Goal: Information Seeking & Learning: Learn about a topic

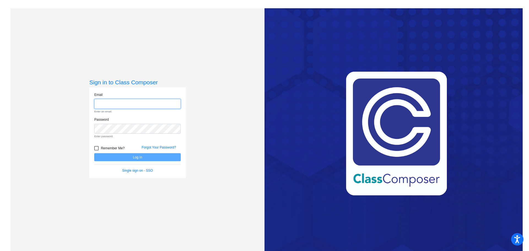
type input "[PERSON_NAME][EMAIL_ADDRESS][DOMAIN_NAME]"
click at [147, 152] on form "Email [PERSON_NAME][EMAIL_ADDRESS][DOMAIN_NAME] Enter an email. Password Enter …" at bounding box center [137, 132] width 87 height 81
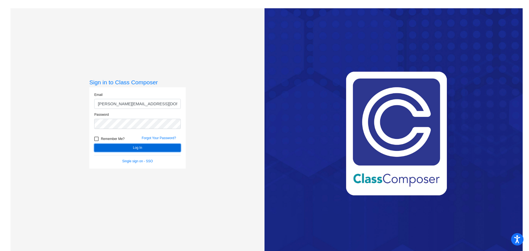
click at [142, 149] on button "Log In" at bounding box center [137, 148] width 87 height 8
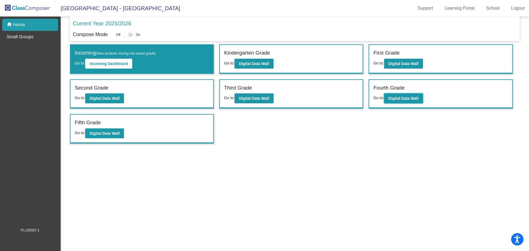
click at [352, 101] on button "Digital Data Wall" at bounding box center [403, 98] width 39 height 10
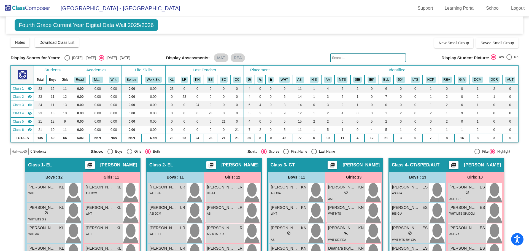
click at [352, 58] on input "text" at bounding box center [368, 57] width 76 height 9
type input "w"
click at [348, 63] on div "Display Scores for Years: [DATE] - [DATE] [DATE] - [DATE] Grade/Archive Student…" at bounding box center [264, 96] width 508 height 118
click at [347, 58] on input "text" at bounding box center [368, 57] width 76 height 9
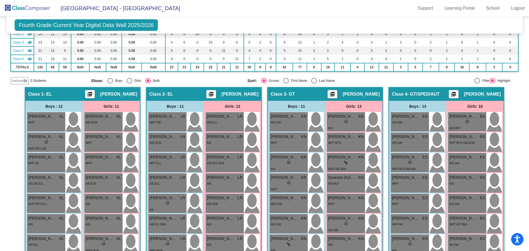
scroll to position [94, 0]
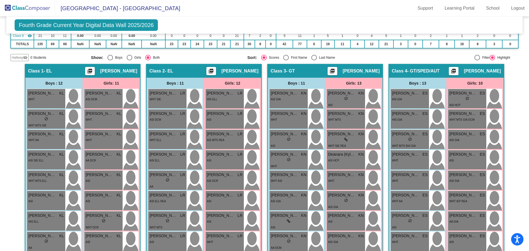
drag, startPoint x: 526, startPoint y: 88, endPoint x: 521, endPoint y: 74, distance: 15.1
click at [352, 74] on mat-sidenav-content "Fourth Grade Current Year Digital Data Wall 2025/2026 Add, Move, or Retain Stud…" at bounding box center [264, 134] width 529 height 234
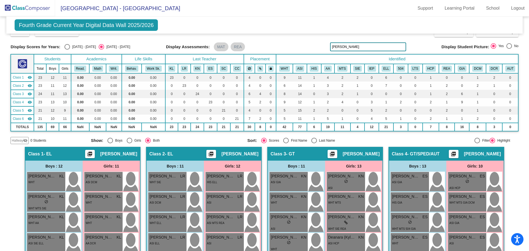
scroll to position [0, 0]
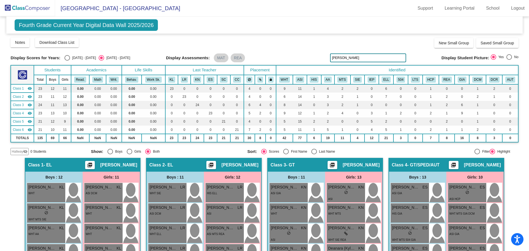
click at [352, 58] on input "[PERSON_NAME]" at bounding box center [368, 57] width 76 height 9
type input "R"
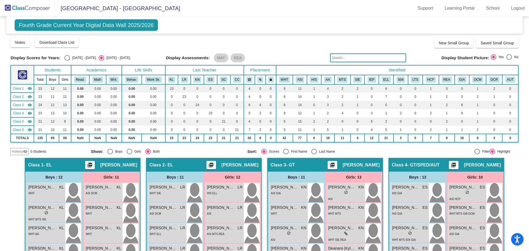
click at [352, 59] on input "text" at bounding box center [368, 57] width 76 height 9
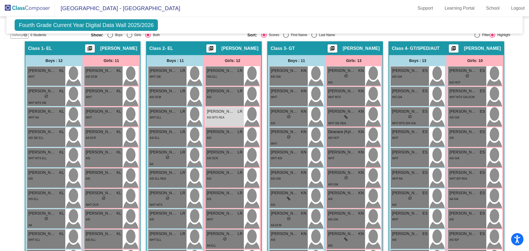
scroll to position [74, 0]
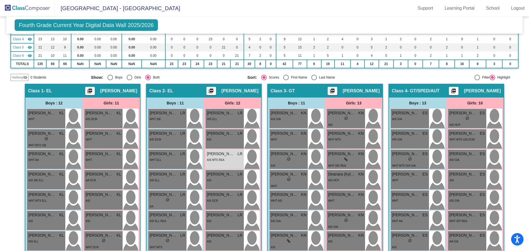
drag, startPoint x: 525, startPoint y: 96, endPoint x: 523, endPoint y: 68, distance: 28.5
click at [352, 68] on mat-sidenav-content "Fourth Grade Current Year Digital Data Wall 2025/2026 Add, Move, or Retain Stud…" at bounding box center [264, 134] width 529 height 234
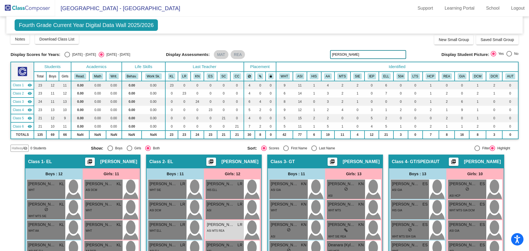
scroll to position [0, 0]
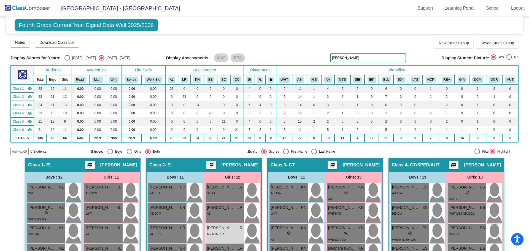
drag, startPoint x: 347, startPoint y: 58, endPoint x: 307, endPoint y: 56, distance: 40.0
click at [307, 56] on div "Display Scores for Years: [DATE] - [DATE] [DATE] - [DATE] Display Assessments: …" at bounding box center [264, 57] width 508 height 9
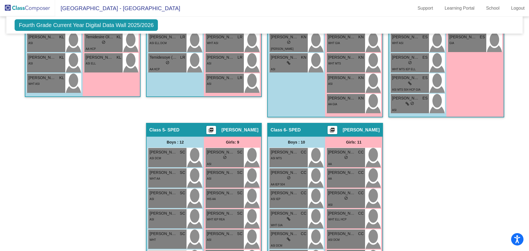
scroll to position [328, 0]
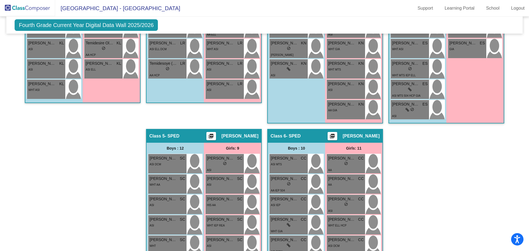
click at [352, 152] on div "Hallway - Hallway Class picture_as_pdf Add Student First Name Last Name Student…" at bounding box center [264, 118] width 508 height 577
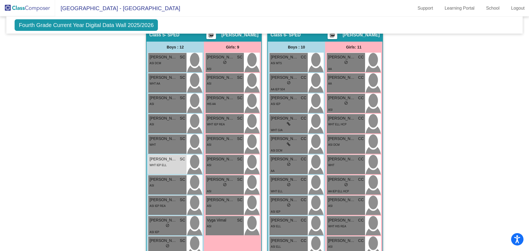
scroll to position [440, 0]
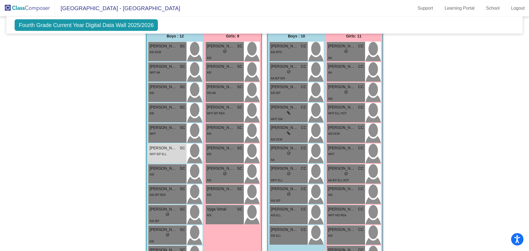
click at [352, 152] on mat-sidenav-content "Fourth Grade Current Year Digital Data Wall 2025/2026 Add, Move, or Retain Stud…" at bounding box center [264, 134] width 529 height 234
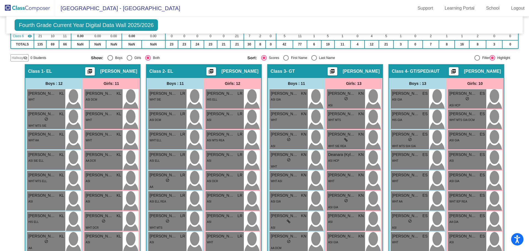
scroll to position [0, 0]
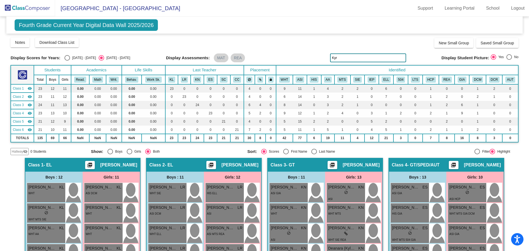
drag, startPoint x: 330, startPoint y: 59, endPoint x: 287, endPoint y: 65, distance: 43.7
click at [287, 65] on div "Display Scores for Years: [DATE] - [DATE] [DATE] - [DATE] Grade/Archive Student…" at bounding box center [264, 96] width 508 height 118
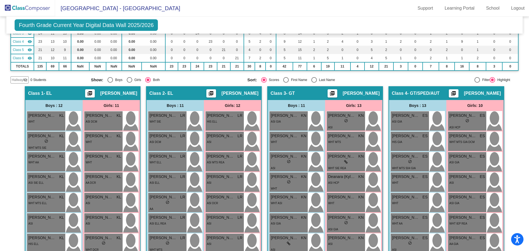
scroll to position [73, 0]
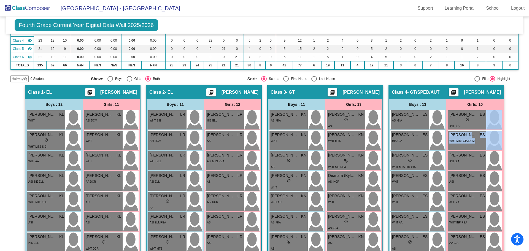
drag, startPoint x: 526, startPoint y: 113, endPoint x: 532, endPoint y: 142, distance: 29.6
click at [352, 142] on html "Accessibility Screen-Reader Guide, Feedback, and Issue Reporting | New window L…" at bounding box center [264, 125] width 529 height 251
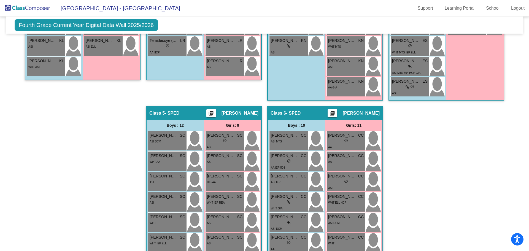
scroll to position [354, 0]
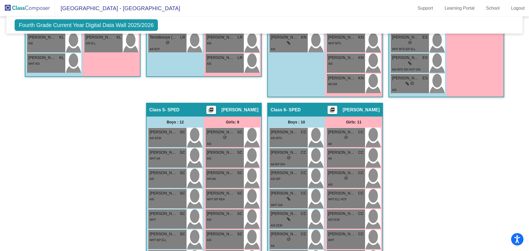
drag, startPoint x: 526, startPoint y: 189, endPoint x: 526, endPoint y: 170, distance: 18.7
click at [352, 152] on mat-sidenav-content "Fourth Grade Current Year Digital Data Wall 2025/2026 Add, Move, or Retain Stud…" at bounding box center [264, 134] width 529 height 234
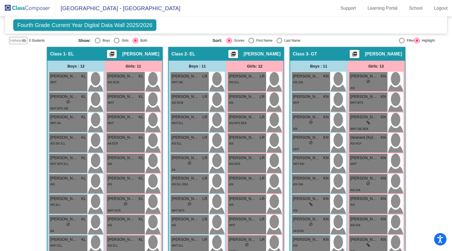
scroll to position [0, 0]
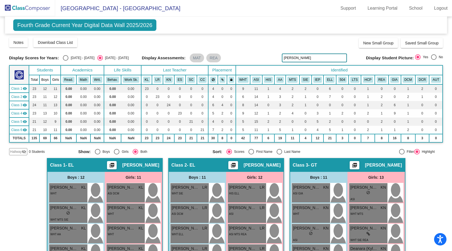
drag, startPoint x: 304, startPoint y: 56, endPoint x: 211, endPoint y: 63, distance: 93.3
click at [211, 62] on div "Display Scores for Years: [DATE] - [DATE] [DATE] - [DATE] Display Assessments: …" at bounding box center [225, 57] width 433 height 9
drag, startPoint x: 295, startPoint y: 57, endPoint x: 259, endPoint y: 60, distance: 35.9
click at [259, 60] on div "Display Scores for Years: [DATE] - [DATE] [DATE] - [DATE] Display Assessments: …" at bounding box center [225, 57] width 433 height 9
drag, startPoint x: 297, startPoint y: 57, endPoint x: 229, endPoint y: 61, distance: 68.5
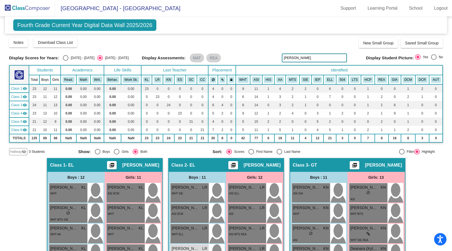
click at [229, 61] on div "Display Scores for Years: [DATE] - [DATE] [DATE] - [DATE] Display Assessments: …" at bounding box center [225, 57] width 433 height 9
drag, startPoint x: 302, startPoint y: 56, endPoint x: 234, endPoint y: 56, distance: 67.2
click at [234, 56] on div "Display Scores for Years: [DATE] - [DATE] [DATE] - [DATE] Display Assessments: …" at bounding box center [225, 57] width 433 height 9
drag, startPoint x: 307, startPoint y: 57, endPoint x: 188, endPoint y: 56, distance: 119.3
click at [188, 56] on div "Display Scores for Years: [DATE] - [DATE] [DATE] - [DATE] Display Assessments: …" at bounding box center [225, 57] width 433 height 9
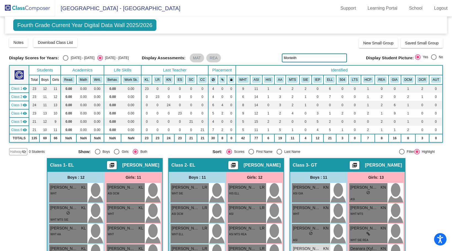
drag, startPoint x: 296, startPoint y: 57, endPoint x: 175, endPoint y: 68, distance: 121.2
click at [175, 68] on div "Display Scores for Years: [DATE] - [DATE] [DATE] - [DATE] Grade/Archive Student…" at bounding box center [225, 96] width 433 height 118
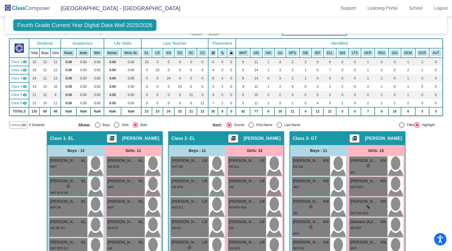
scroll to position [22, 0]
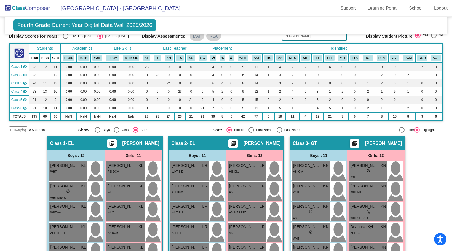
drag, startPoint x: 295, startPoint y: 37, endPoint x: 265, endPoint y: 37, distance: 30.3
click at [265, 37] on div "Display Scores for Years: [DATE] - [DATE] [DATE] - [DATE] Display Assessments: …" at bounding box center [225, 36] width 433 height 9
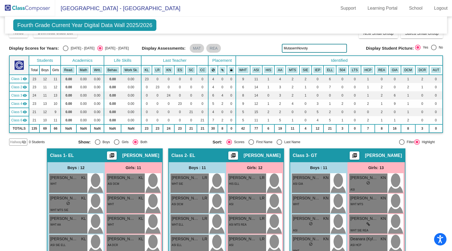
scroll to position [0, 0]
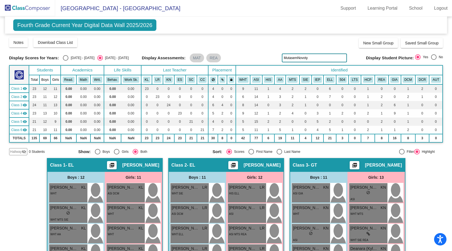
drag, startPoint x: 311, startPoint y: 56, endPoint x: 204, endPoint y: 60, distance: 107.2
click at [204, 60] on div "Display Scores for Years: [DATE] - [DATE] [DATE] - [DATE] Display Assessments: …" at bounding box center [225, 57] width 433 height 9
drag, startPoint x: 293, startPoint y: 58, endPoint x: 249, endPoint y: 65, distance: 44.3
click at [249, 65] on div "Display Scores for Years: [DATE] - [DATE] [DATE] - [DATE] Grade/Archive Student…" at bounding box center [225, 96] width 433 height 118
drag, startPoint x: 449, startPoint y: 80, endPoint x: 463, endPoint y: 128, distance: 50.6
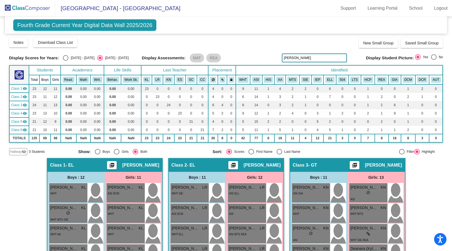
click at [352, 128] on html "Accessibility Screen-Reader Guide, Feedback, and Issue Reporting | New window L…" at bounding box center [226, 125] width 452 height 251
drag, startPoint x: 309, startPoint y: 58, endPoint x: 212, endPoint y: 74, distance: 98.6
click at [212, 74] on div "Display Scores for Years: [DATE] - [DATE] [DATE] - [DATE] Grade/Archive Student…" at bounding box center [225, 96] width 433 height 118
drag, startPoint x: 303, startPoint y: 59, endPoint x: 210, endPoint y: 63, distance: 92.6
click at [210, 62] on div "Display Scores for Years: [DATE] - [DATE] [DATE] - [DATE] Display Assessments: …" at bounding box center [225, 57] width 433 height 9
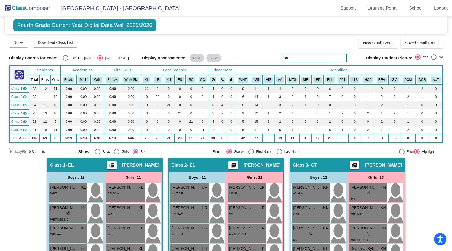
drag, startPoint x: 301, startPoint y: 55, endPoint x: 245, endPoint y: 59, distance: 56.9
click at [245, 59] on div "Display Scores for Years: [DATE] - [DATE] [DATE] - [DATE] Display Assessments: …" at bounding box center [225, 57] width 433 height 9
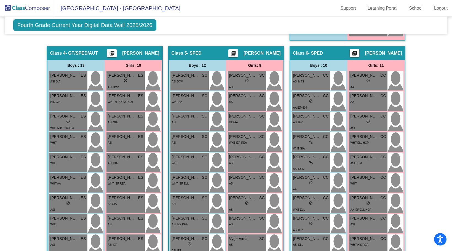
scroll to position [412, 0]
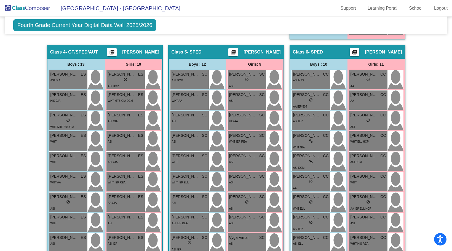
type input "[PERSON_NAME]"
click at [102, 10] on span "[GEOGRAPHIC_DATA] - [GEOGRAPHIC_DATA]" at bounding box center [117, 8] width 125 height 9
click at [22, 8] on img at bounding box center [27, 8] width 55 height 16
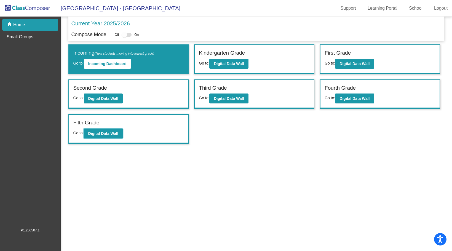
click at [117, 132] on b "Digital Data Wall" at bounding box center [103, 133] width 30 height 4
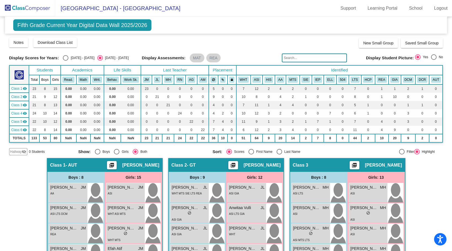
click at [309, 60] on input "text" at bounding box center [314, 57] width 65 height 9
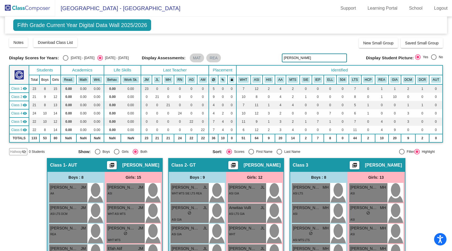
drag, startPoint x: 298, startPoint y: 59, endPoint x: 232, endPoint y: 60, distance: 66.1
click at [232, 60] on div "Display Scores for Years: [DATE] - [DATE] [DATE] - [DATE] Display Assessments: …" at bounding box center [225, 57] width 433 height 9
drag, startPoint x: 263, startPoint y: 57, endPoint x: 201, endPoint y: 64, distance: 61.9
click at [201, 64] on div "Display Scores for Years: [DATE] - [DATE] [DATE] - [DATE] Grade/Archive Student…" at bounding box center [225, 96] width 433 height 118
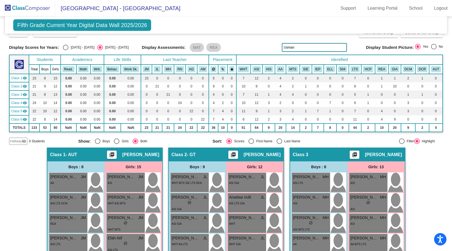
scroll to position [9, 0]
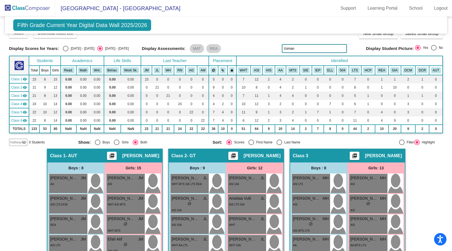
drag, startPoint x: 314, startPoint y: 50, endPoint x: 262, endPoint y: 53, distance: 51.4
click at [262, 53] on div "Display Scores for Years: [DATE] - [DATE] [DATE] - [DATE] Grade/Archive Student…" at bounding box center [225, 87] width 433 height 118
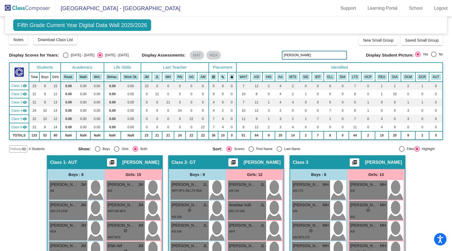
scroll to position [0, 0]
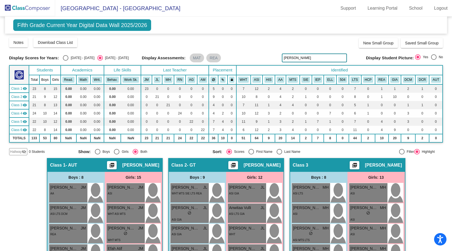
drag, startPoint x: 304, startPoint y: 57, endPoint x: 263, endPoint y: 59, distance: 41.7
click at [263, 59] on div "Display Scores for Years: [DATE] - [DATE] [DATE] - [DATE] Display Assessments: …" at bounding box center [225, 57] width 433 height 9
drag, startPoint x: 294, startPoint y: 58, endPoint x: 235, endPoint y: 66, distance: 59.8
click at [235, 66] on div "Display Scores for Years: [DATE] - [DATE] [DATE] - [DATE] Grade/Archive Student…" at bounding box center [225, 96] width 433 height 118
type input "[PERSON_NAME]"
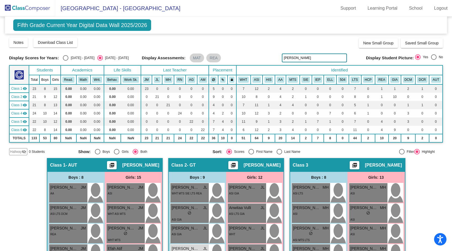
click at [33, 6] on img at bounding box center [27, 8] width 55 height 16
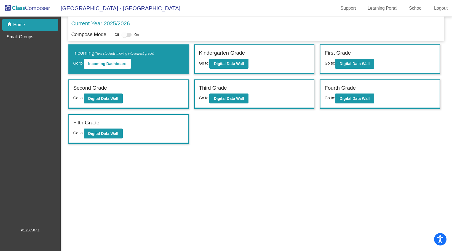
click at [221, 93] on div "Third Grade" at bounding box center [254, 89] width 111 height 10
click at [221, 97] on b "Digital Data Wall" at bounding box center [229, 98] width 30 height 4
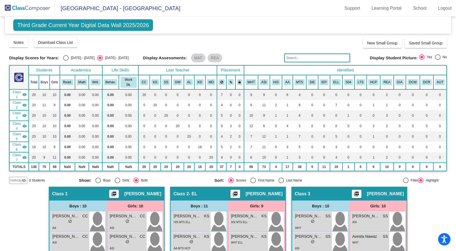
click at [32, 10] on img at bounding box center [27, 8] width 55 height 16
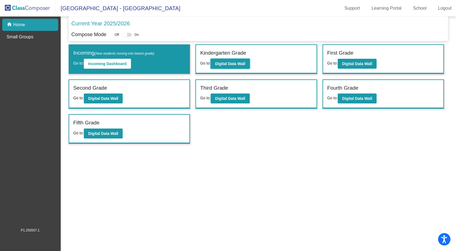
click at [226, 66] on button "Digital Data Wall" at bounding box center [229, 64] width 39 height 10
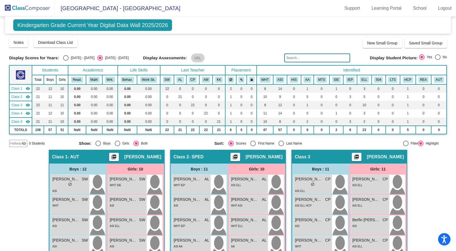
click at [79, 77] on button "Read." at bounding box center [77, 80] width 12 height 6
click at [89, 80] on button "Math" at bounding box center [94, 80] width 10 height 6
click at [107, 80] on button "Writ." at bounding box center [110, 80] width 10 height 6
click at [131, 80] on button "Behav." at bounding box center [127, 80] width 13 height 6
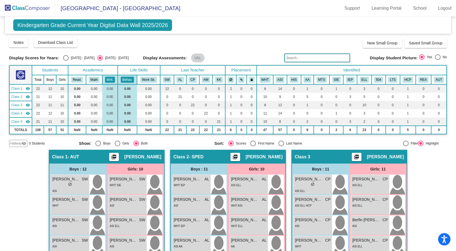
click at [145, 79] on button "Work Sk." at bounding box center [148, 80] width 17 height 6
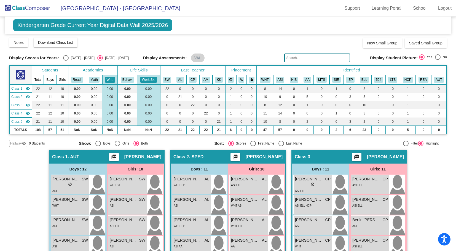
click at [38, 13] on img at bounding box center [27, 8] width 55 height 16
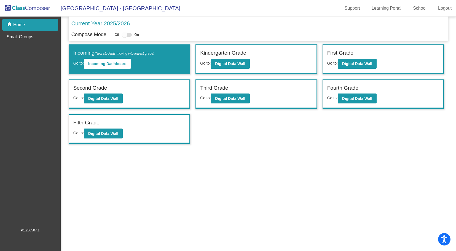
click at [45, 7] on img at bounding box center [27, 8] width 55 height 16
click at [352, 63] on b "Digital Data Wall" at bounding box center [357, 63] width 30 height 4
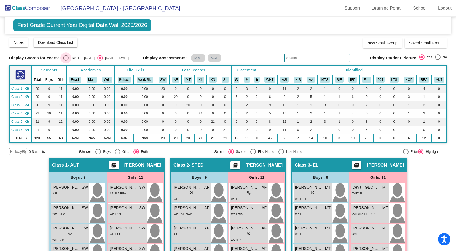
click at [66, 57] on div "Select an option" at bounding box center [66, 58] width 6 height 6
click at [66, 61] on input "[DATE] - [DATE]" at bounding box center [66, 61] width 0 height 0
radio input "true"
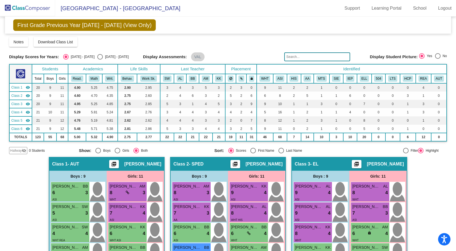
click at [335, 55] on input "text" at bounding box center [317, 56] width 66 height 9
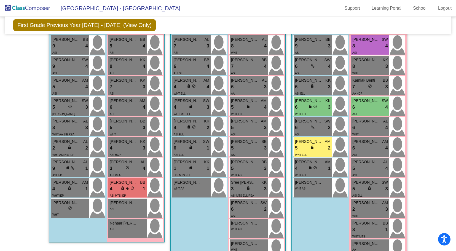
scroll to position [431, 0]
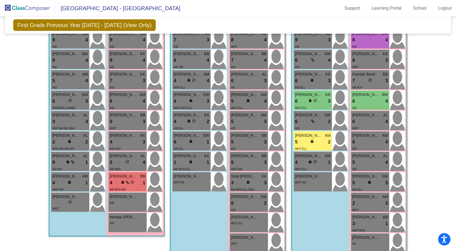
click at [123, 152] on span "lock" at bounding box center [123, 182] width 4 height 4
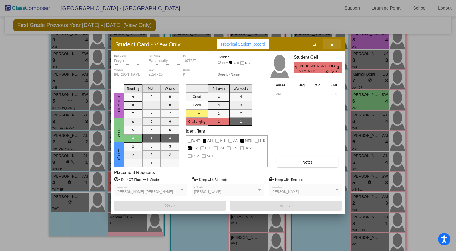
click at [331, 44] on icon "button" at bounding box center [331, 45] width 3 height 4
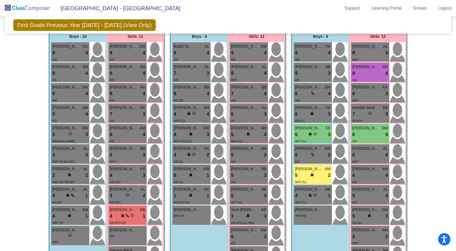
scroll to position [412, 0]
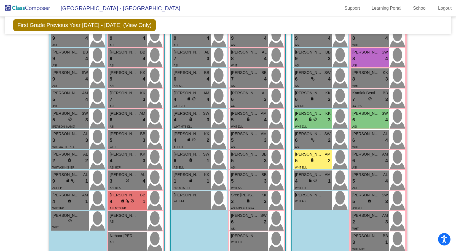
click at [123, 152] on span "lock" at bounding box center [123, 201] width 4 height 4
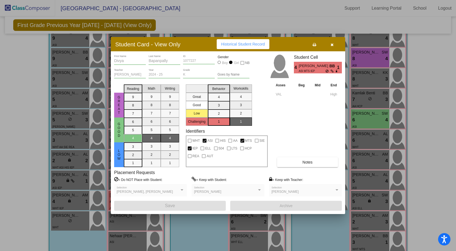
click at [332, 43] on icon "button" at bounding box center [331, 45] width 3 height 4
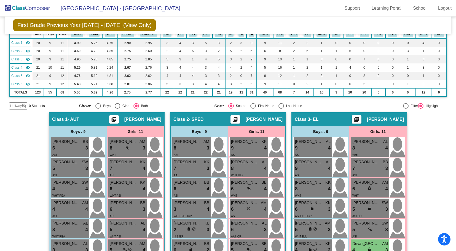
scroll to position [0, 0]
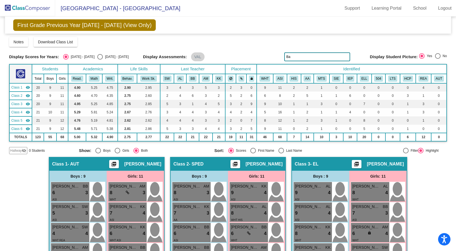
drag, startPoint x: 294, startPoint y: 59, endPoint x: 252, endPoint y: 62, distance: 42.0
click at [252, 62] on div "Display Scores for Years: [DATE] - [DATE] [DATE] - [DATE] Grade/Archive Student…" at bounding box center [228, 95] width 438 height 117
drag, startPoint x: 292, startPoint y: 57, endPoint x: 253, endPoint y: 63, distance: 39.5
click at [253, 63] on div "Display Scores for Years: [DATE] - [DATE] [DATE] - [DATE] Grade/Archive Student…" at bounding box center [228, 95] width 438 height 117
drag, startPoint x: 297, startPoint y: 56, endPoint x: 253, endPoint y: 57, distance: 44.1
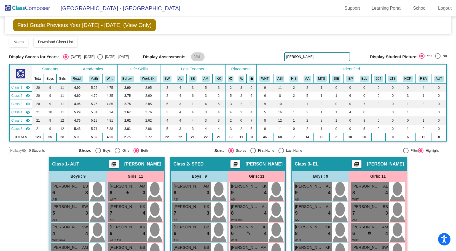
click at [253, 57] on div "Display Scores for Years: [DATE] - [DATE] [DATE] - [DATE] Display Assessments: …" at bounding box center [228, 56] width 438 height 9
drag, startPoint x: 298, startPoint y: 56, endPoint x: 209, endPoint y: 71, distance: 89.9
click at [209, 71] on div "Display Scores for Years: [DATE] - [DATE] [DATE] - [DATE] Grade/Archive Student…" at bounding box center [228, 95] width 438 height 117
drag, startPoint x: 306, startPoint y: 57, endPoint x: 253, endPoint y: 56, distance: 53.5
click at [253, 56] on div "Display Scores for Years: [DATE] - [DATE] [DATE] - [DATE] Display Assessments: …" at bounding box center [228, 56] width 438 height 9
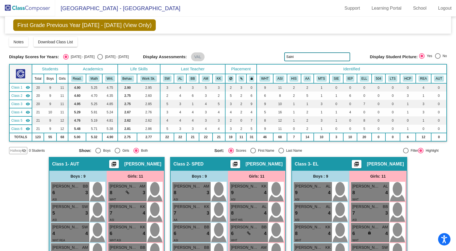
drag, startPoint x: 292, startPoint y: 54, endPoint x: 278, endPoint y: 58, distance: 14.2
click at [278, 58] on div "Display Scores for Years: [DATE] - [DATE] [DATE] - [DATE] Display Assessments: …" at bounding box center [228, 56] width 438 height 9
drag, startPoint x: 296, startPoint y: 58, endPoint x: 251, endPoint y: 55, distance: 44.8
click at [251, 55] on div "Display Scores for Years: [DATE] - [DATE] [DATE] - [DATE] Display Assessments: …" at bounding box center [228, 56] width 438 height 9
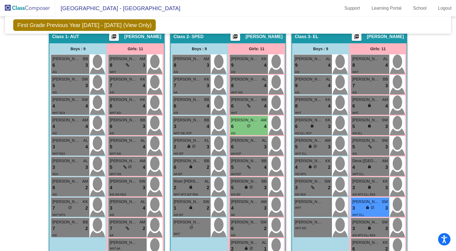
scroll to position [185, 0]
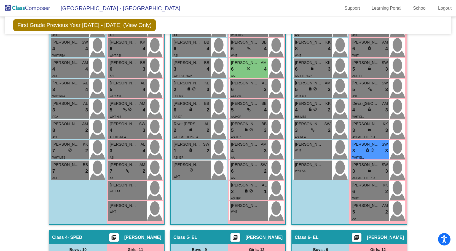
type input "Raha"
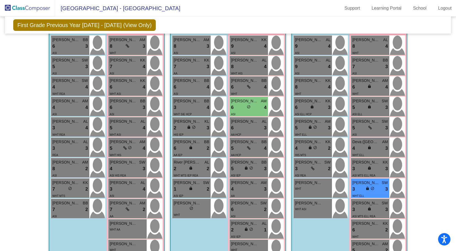
scroll to position [152, 0]
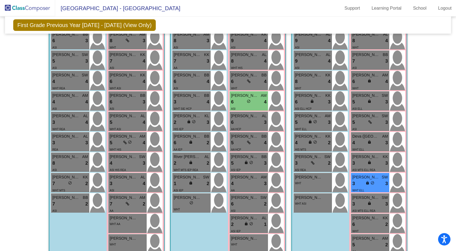
click at [36, 6] on img at bounding box center [27, 8] width 55 height 16
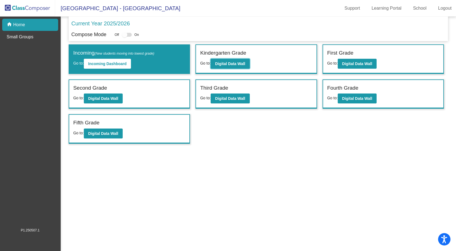
click at [239, 62] on b "Digital Data Wall" at bounding box center [230, 63] width 30 height 4
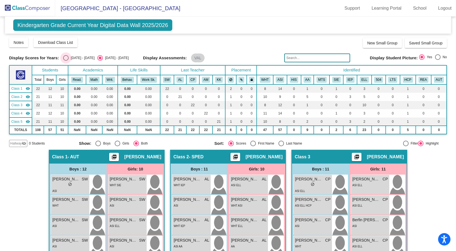
click at [67, 57] on div "Select an option" at bounding box center [66, 58] width 6 height 6
click at [66, 61] on input "[DATE] - [DATE]" at bounding box center [66, 61] width 0 height 0
radio input "true"
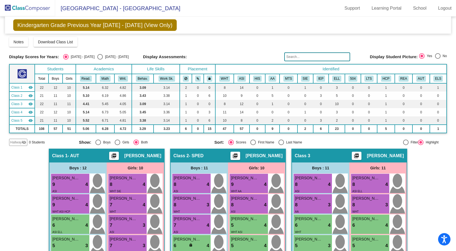
click at [85, 78] on button "Read." at bounding box center [86, 78] width 12 height 6
drag, startPoint x: 452, startPoint y: 53, endPoint x: 458, endPoint y: 75, distance: 23.2
click at [352, 75] on html "Accessibility Screen-Reader Guide, Feedback, and Issue Reporting | New window […" at bounding box center [228, 125] width 456 height 251
click at [352, 59] on mat-sidenav-content "Kindergarten Grade Previous Year [DATE] - [DATE] (View Only) Add, Move, or Reta…" at bounding box center [228, 134] width 456 height 234
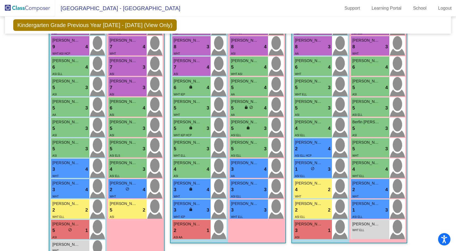
scroll to position [167, 0]
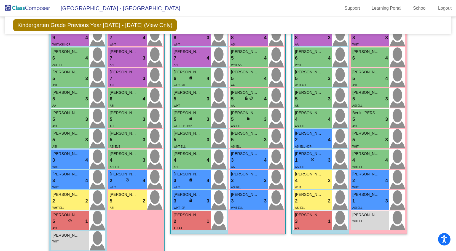
click at [71, 152] on div "2 lock do_not_disturb_alt 2" at bounding box center [70, 200] width 36 height 7
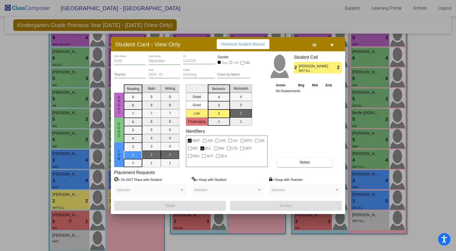
click at [68, 152] on div at bounding box center [228, 125] width 456 height 251
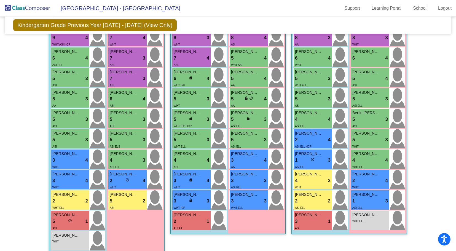
click at [68, 152] on span "[PERSON_NAME]" at bounding box center [66, 215] width 28 height 6
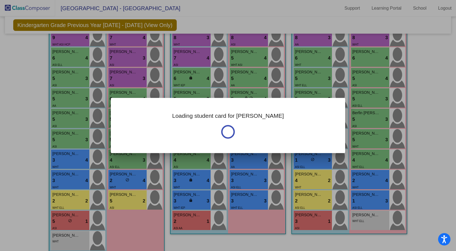
click at [68, 152] on div at bounding box center [228, 125] width 456 height 251
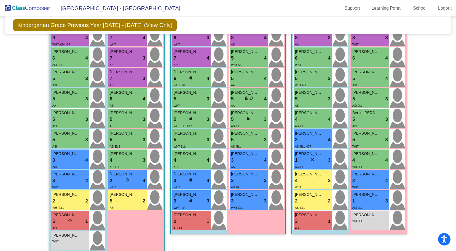
click at [68, 152] on span "[PERSON_NAME]" at bounding box center [66, 215] width 28 height 6
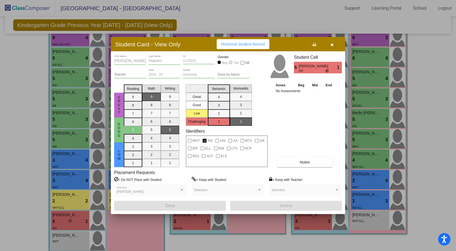
click at [71, 152] on div at bounding box center [228, 125] width 456 height 251
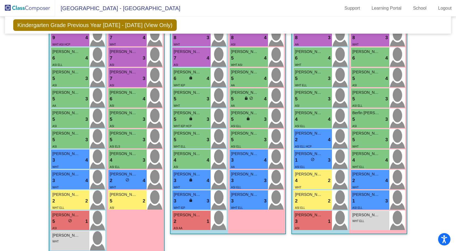
click at [71, 152] on div "[PERSON_NAME] lock do_not_disturb_alt WHT" at bounding box center [70, 240] width 38 height 19
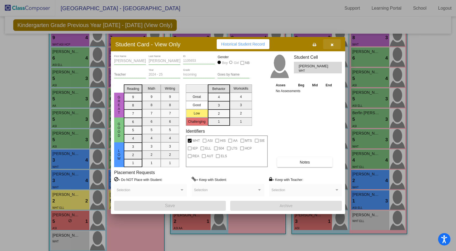
click at [332, 45] on icon "button" at bounding box center [331, 45] width 3 height 4
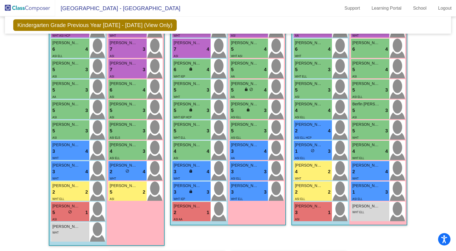
scroll to position [177, 0]
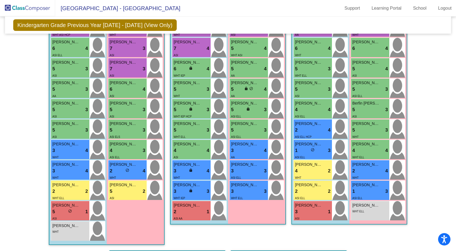
click at [108, 152] on div "[PERSON_NAME] 4 lock do_not_disturb_alt 3 ASI ELL" at bounding box center [127, 149] width 38 height 19
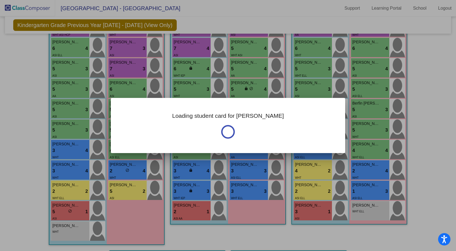
click at [107, 152] on div at bounding box center [228, 125] width 456 height 251
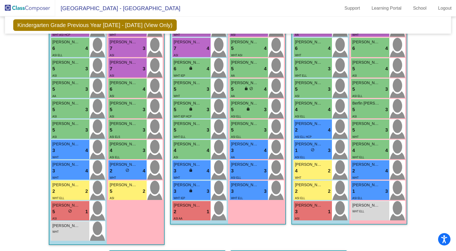
click at [118, 152] on div "4 lock do_not_disturb_alt 3" at bounding box center [128, 150] width 36 height 7
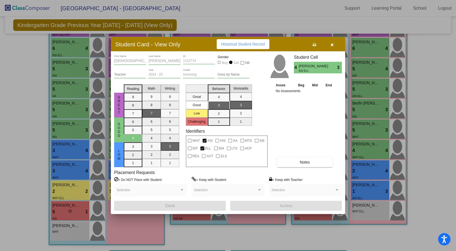
click at [332, 45] on icon "button" at bounding box center [331, 45] width 3 height 4
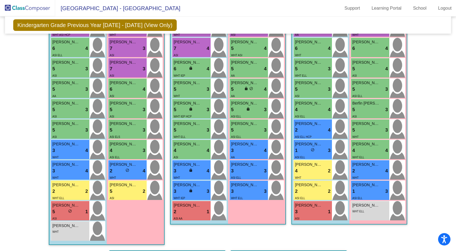
click at [126, 152] on span "[PERSON_NAME]" at bounding box center [124, 164] width 28 height 6
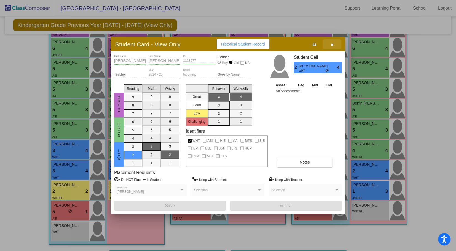
click at [333, 44] on icon "button" at bounding box center [331, 45] width 3 height 4
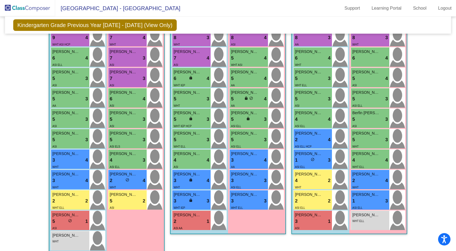
scroll to position [170, 0]
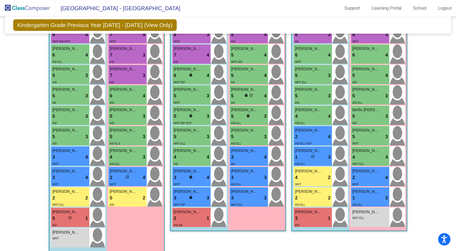
click at [315, 135] on div "2 lock do_not_disturb_alt 4" at bounding box center [313, 136] width 36 height 7
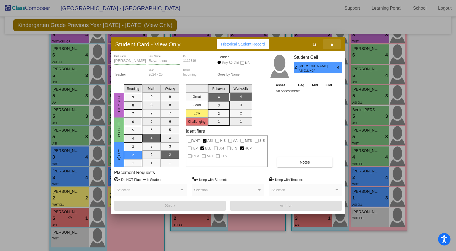
click at [331, 45] on icon "button" at bounding box center [331, 45] width 3 height 4
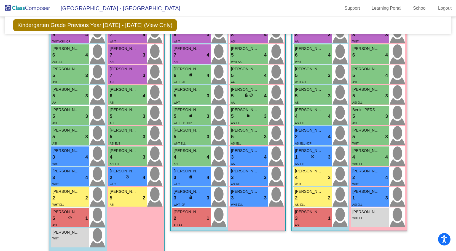
click at [318, 152] on div "1 lock do_not_disturb_alt 3" at bounding box center [313, 156] width 36 height 7
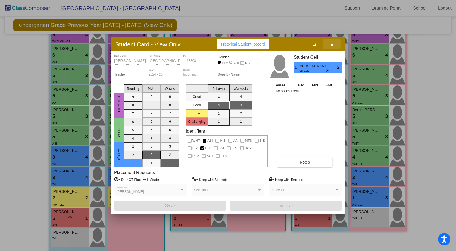
click at [330, 45] on icon "button" at bounding box center [331, 45] width 3 height 4
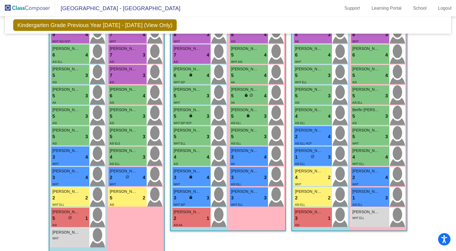
click at [318, 152] on div "3 lock do_not_disturb_alt 1" at bounding box center [313, 218] width 36 height 7
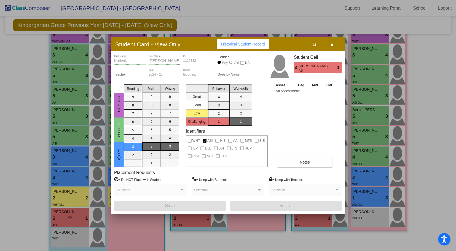
click at [332, 43] on icon "button" at bounding box center [331, 45] width 3 height 4
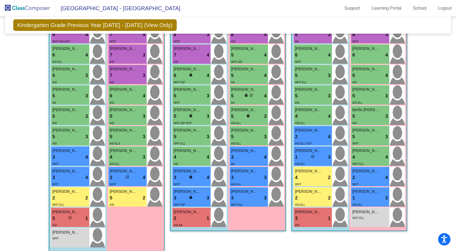
click at [352, 152] on span "[PERSON_NAME] [PERSON_NAME] [PERSON_NAME]" at bounding box center [366, 212] width 28 height 6
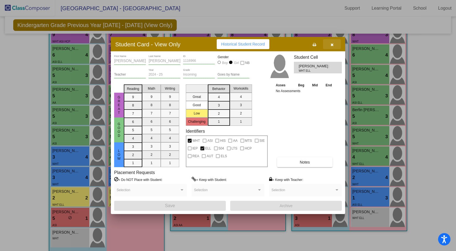
click at [331, 44] on icon "button" at bounding box center [331, 45] width 3 height 4
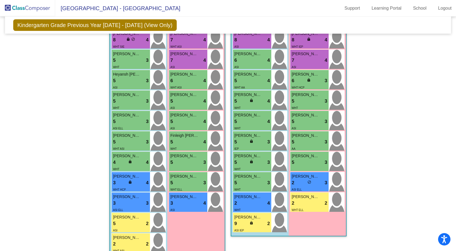
scroll to position [454, 0]
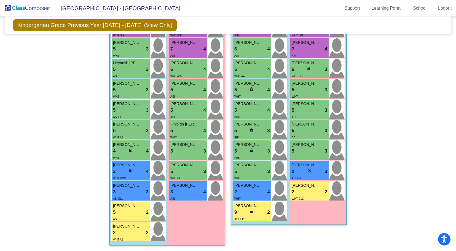
click at [183, 152] on div "3 lock do_not_disturb_alt 4" at bounding box center [188, 191] width 36 height 7
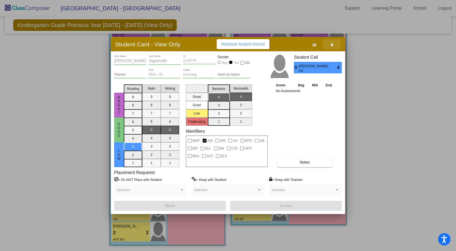
click at [331, 45] on icon "button" at bounding box center [331, 45] width 3 height 4
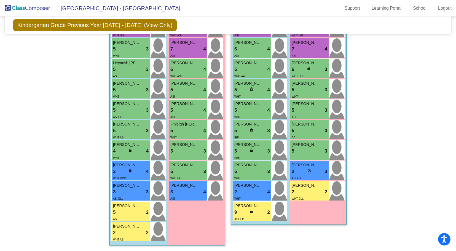
click at [313, 152] on div "2 lock do_not_disturb_alt 3" at bounding box center [309, 171] width 36 height 7
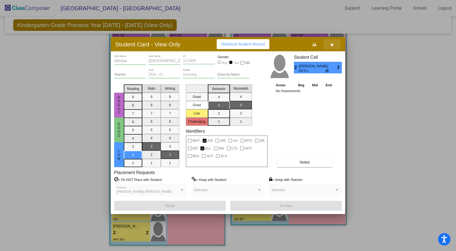
click at [331, 44] on icon "button" at bounding box center [331, 45] width 3 height 4
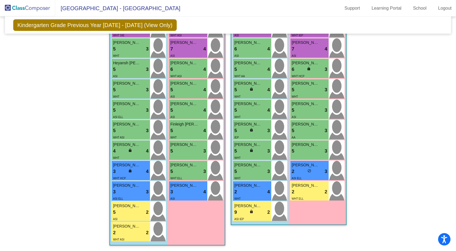
click at [306, 152] on div "2 lock do_not_disturb_alt 2" at bounding box center [309, 191] width 36 height 7
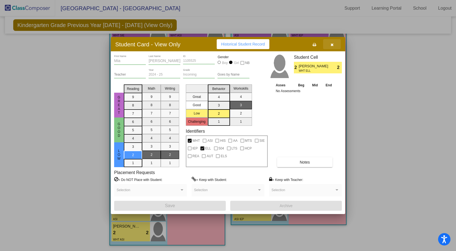
click at [331, 45] on icon "button" at bounding box center [331, 45] width 3 height 4
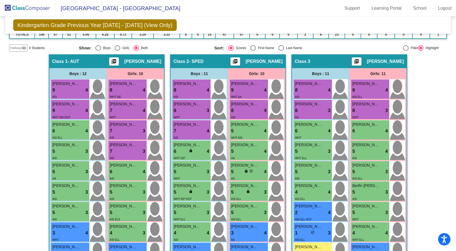
scroll to position [0, 0]
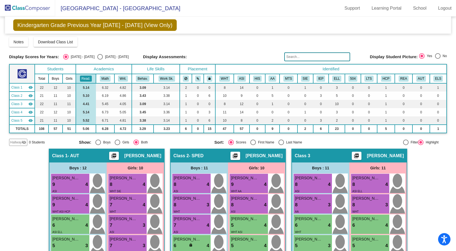
click at [25, 9] on img at bounding box center [27, 8] width 55 height 16
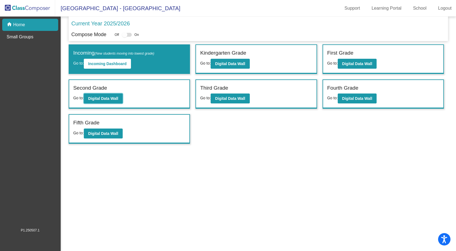
click at [113, 96] on b "Digital Data Wall" at bounding box center [103, 98] width 30 height 4
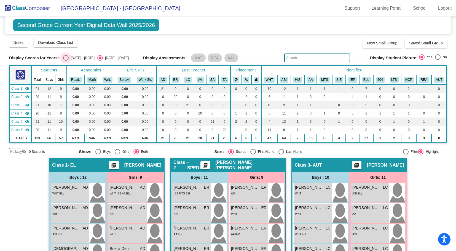
click at [65, 58] on div "Select an option" at bounding box center [66, 58] width 6 height 6
click at [66, 61] on input "[DATE] - [DATE]" at bounding box center [66, 61] width 0 height 0
radio input "true"
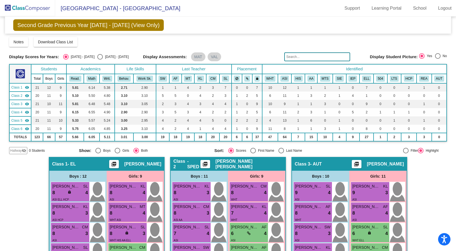
click at [321, 58] on input "text" at bounding box center [317, 56] width 66 height 9
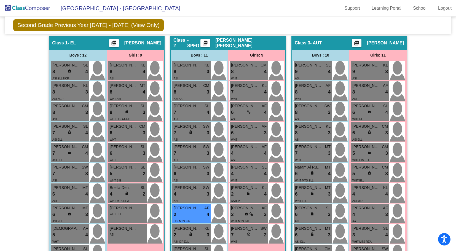
scroll to position [112, 0]
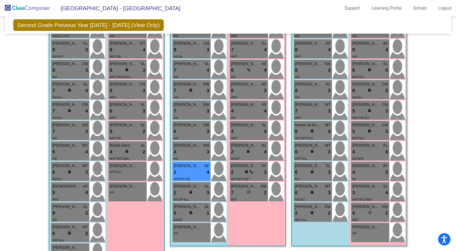
scroll to position [171, 0]
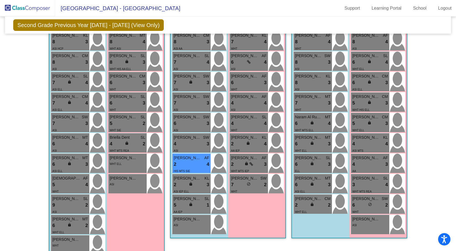
click at [182, 152] on div "2 lock do_not_disturb_alt 3" at bounding box center [192, 184] width 36 height 7
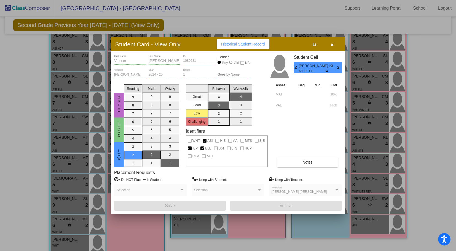
click at [332, 44] on icon "button" at bounding box center [331, 45] width 3 height 4
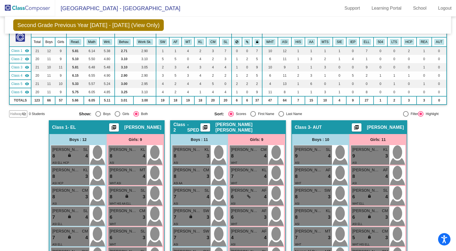
scroll to position [0, 0]
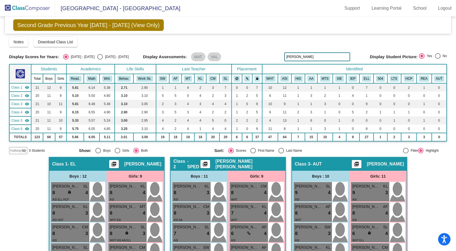
drag, startPoint x: 314, startPoint y: 54, endPoint x: 229, endPoint y: 60, distance: 84.8
click at [229, 60] on div "Display Scores for Years: [DATE] - [DATE] [DATE] - [DATE] Display Assessments: …" at bounding box center [228, 56] width 438 height 9
drag, startPoint x: 297, startPoint y: 57, endPoint x: 264, endPoint y: 58, distance: 32.5
click at [264, 58] on div "Display Scores for Years: [DATE] - [DATE] [DATE] - [DATE] Display Assessments: …" at bounding box center [228, 56] width 438 height 9
drag, startPoint x: 301, startPoint y: 57, endPoint x: 250, endPoint y: 54, distance: 50.8
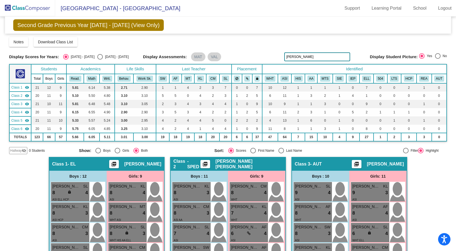
click at [250, 54] on div "Display Scores for Years: [DATE] - [DATE] [DATE] - [DATE] Display Assessments: …" at bounding box center [228, 56] width 438 height 9
drag, startPoint x: 304, startPoint y: 57, endPoint x: 243, endPoint y: 53, distance: 60.8
click at [243, 53] on div "Display Scores for Years: [DATE] - [DATE] [DATE] - [DATE] Display Assessments: …" at bounding box center [228, 56] width 438 height 9
click at [243, 53] on div "Display Assessments: MAT VAL" at bounding box center [211, 56] width 137 height 9
drag, startPoint x: 310, startPoint y: 53, endPoint x: 273, endPoint y: 59, distance: 37.4
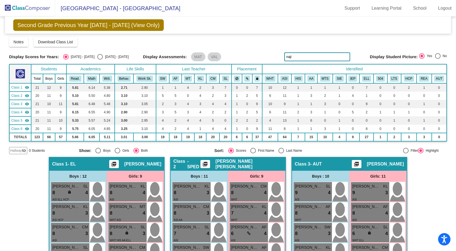
click at [273, 59] on div "Display Scores for Years: [DATE] - [DATE] [DATE] - [DATE] Display Assessments: …" at bounding box center [228, 56] width 438 height 9
drag, startPoint x: 306, startPoint y: 57, endPoint x: 259, endPoint y: 60, distance: 46.6
click at [259, 60] on div "Display Scores for Years: [DATE] - [DATE] [DATE] - [DATE] Display Assessments: …" at bounding box center [228, 56] width 438 height 9
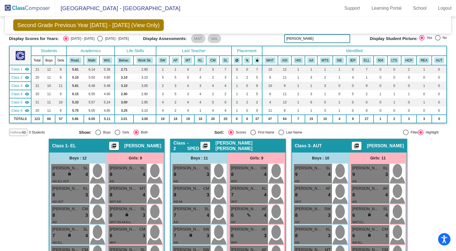
scroll to position [15, 0]
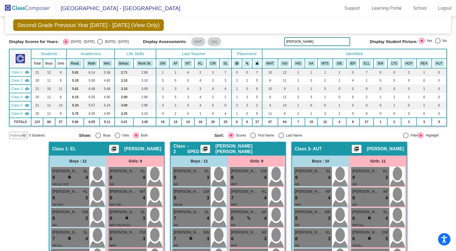
drag, startPoint x: 299, startPoint y: 41, endPoint x: 268, endPoint y: 42, distance: 32.0
click at [268, 42] on div "Display Scores for Years: [DATE] - [DATE] [DATE] - [DATE] Display Assessments: …" at bounding box center [228, 41] width 438 height 9
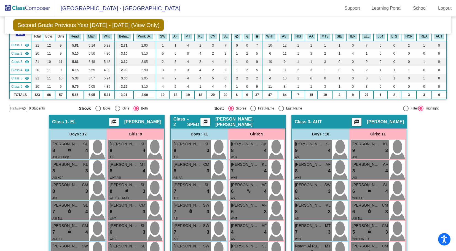
scroll to position [0, 0]
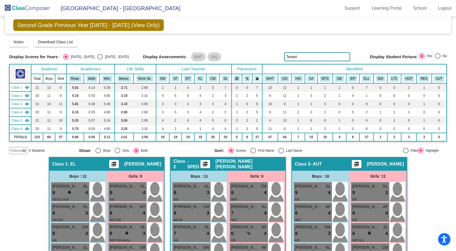
type input "Tampol"
click at [35, 8] on img at bounding box center [27, 8] width 55 height 16
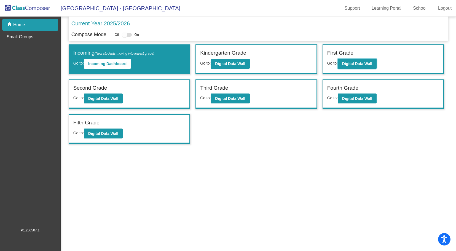
click at [352, 60] on button "Digital Data Wall" at bounding box center [357, 64] width 39 height 10
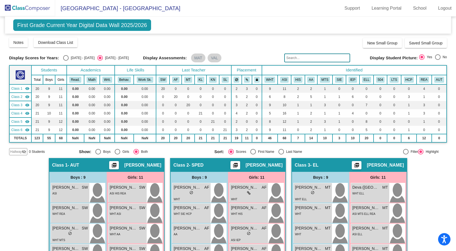
click at [68, 59] on div "Select an option" at bounding box center [66, 58] width 6 height 6
click at [66, 61] on input "[DATE] - [DATE]" at bounding box center [66, 61] width 0 height 0
radio input "true"
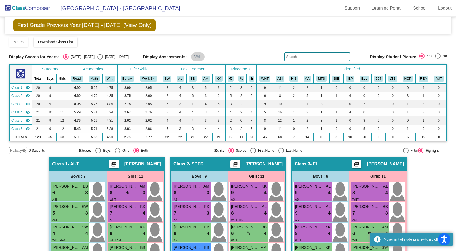
click at [292, 59] on input "text" at bounding box center [317, 56] width 66 height 9
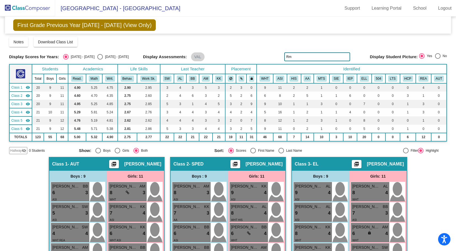
type input "R"
type input "T"
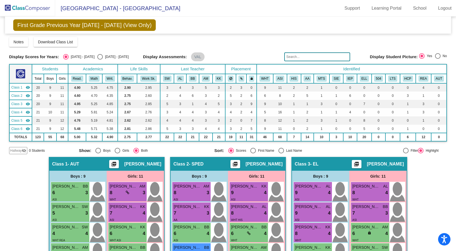
click at [103, 55] on div "[DATE] - [DATE]" at bounding box center [116, 56] width 26 height 5
click at [100, 60] on input "[DATE] - [DATE]" at bounding box center [100, 60] width 0 height 0
radio input "true"
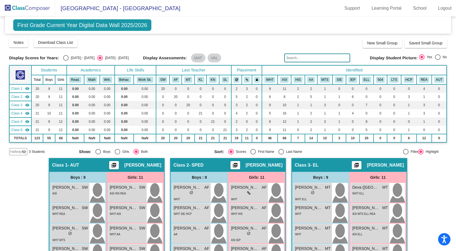
click at [309, 56] on input "text" at bounding box center [317, 57] width 66 height 9
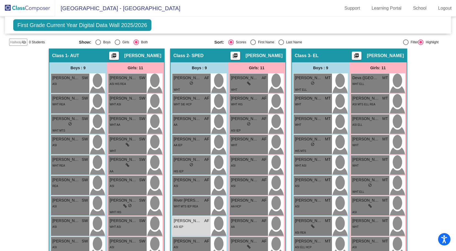
scroll to position [94, 0]
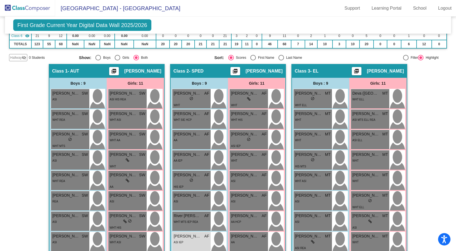
type input "Tampol"
click at [48, 7] on img at bounding box center [27, 8] width 55 height 16
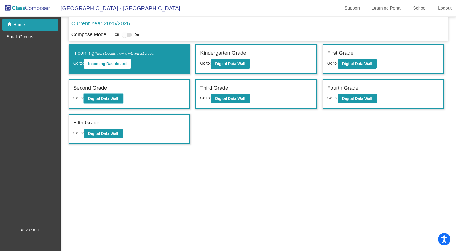
click at [114, 101] on b "Digital Data Wall" at bounding box center [103, 98] width 30 height 4
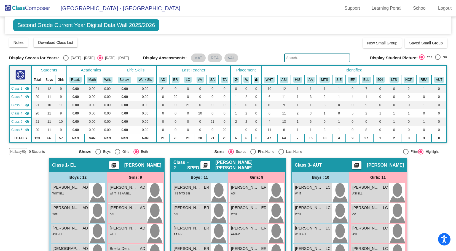
click at [300, 57] on input "text" at bounding box center [317, 57] width 66 height 9
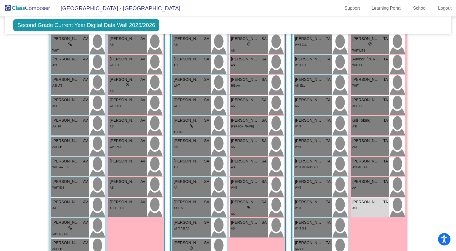
scroll to position [443, 0]
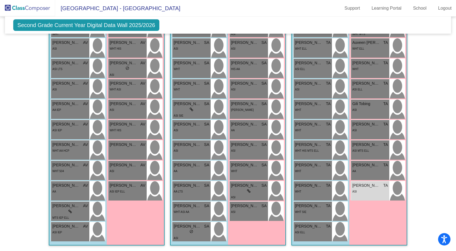
type input "Sritara"
click at [309, 149] on div "WHT HIS MTS ELL" at bounding box center [307, 150] width 24 height 6
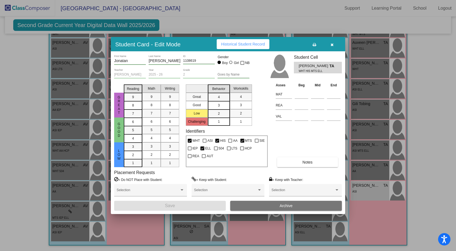
click at [334, 46] on button "button" at bounding box center [332, 44] width 18 height 10
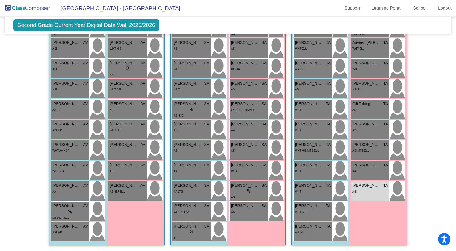
click at [43, 12] on img at bounding box center [27, 8] width 55 height 16
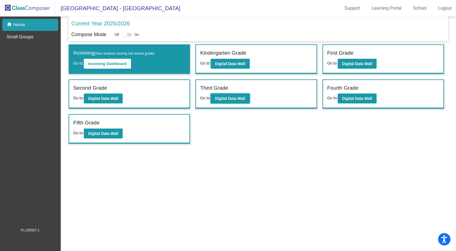
click at [231, 99] on b "Digital Data Wall" at bounding box center [230, 98] width 30 height 4
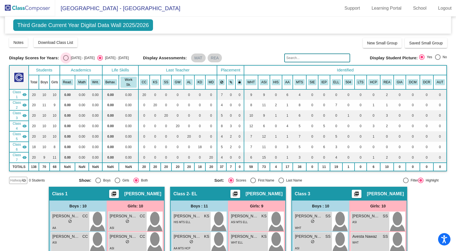
click at [69, 56] on div "[DATE] - [DATE]" at bounding box center [82, 57] width 26 height 5
click at [66, 61] on input "[DATE] - [DATE]" at bounding box center [66, 61] width 0 height 0
radio input "true"
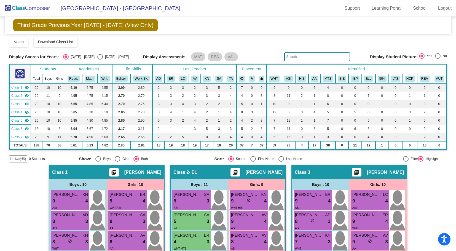
click at [321, 58] on input "text" at bounding box center [317, 56] width 66 height 9
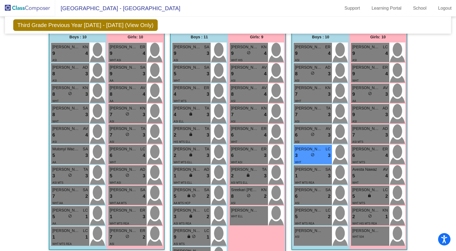
scroll to position [170, 0]
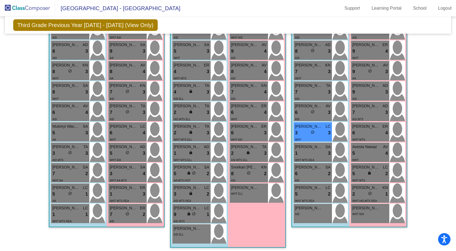
drag, startPoint x: 453, startPoint y: 89, endPoint x: 455, endPoint y: 59, distance: 30.1
click at [352, 59] on mat-sidenav-content "Third Grade Previous Year [DATE] - [DATE] (View Only) Add, Move, or Retain Stud…" at bounding box center [228, 134] width 456 height 234
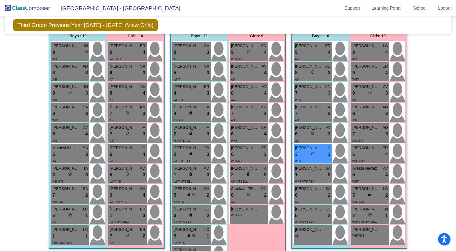
scroll to position [149, 0]
drag, startPoint x: 453, startPoint y: 83, endPoint x: 449, endPoint y: 49, distance: 34.0
click at [352, 49] on mat-sidenav-content "Third Grade Previous Year [DATE] - [DATE] (View Only) Add, Move, or Retain Stud…" at bounding box center [228, 134] width 456 height 234
click at [352, 51] on mat-sidenav-content "Third Grade Previous Year [DATE] - [DATE] (View Only) Add, Move, or Retain Stud…" at bounding box center [228, 134] width 456 height 234
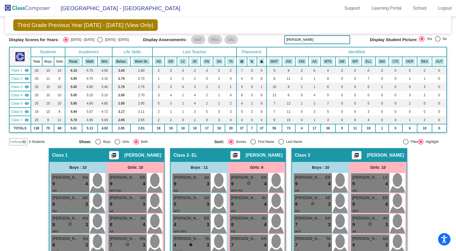
scroll to position [0, 0]
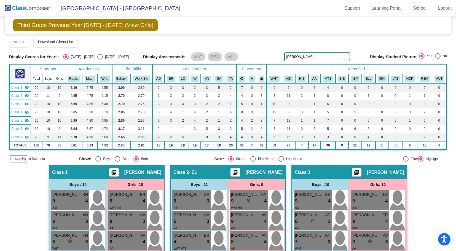
drag, startPoint x: 296, startPoint y: 55, endPoint x: 247, endPoint y: 61, distance: 49.5
click at [247, 61] on div "Display Scores for Years: [DATE] - [DATE] [DATE] - [DATE] Display Assessments: …" at bounding box center [228, 56] width 438 height 9
drag, startPoint x: 303, startPoint y: 57, endPoint x: 256, endPoint y: 58, distance: 47.1
click at [256, 58] on div "Display Scores for Years: [DATE] - [DATE] [DATE] - [DATE] Display Assessments: …" at bounding box center [228, 56] width 438 height 9
drag, startPoint x: 297, startPoint y: 57, endPoint x: 222, endPoint y: 78, distance: 77.5
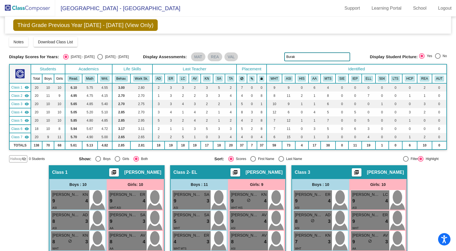
click at [222, 78] on div "Display Scores for Years: [DATE] - [DATE] [DATE] - [DATE] Grade/Archive Student…" at bounding box center [228, 99] width 438 height 125
drag, startPoint x: 307, startPoint y: 56, endPoint x: 278, endPoint y: 58, distance: 29.0
click at [278, 58] on div "Display Scores for Years: [DATE] - [DATE] [DATE] - [DATE] Display Assessments: …" at bounding box center [228, 56] width 438 height 9
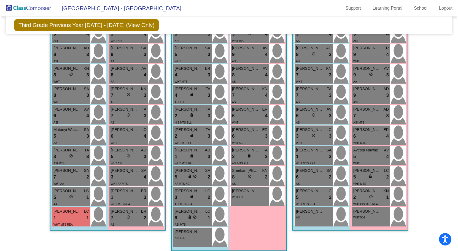
scroll to position [172, 0]
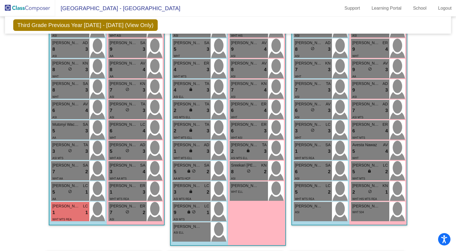
click at [73, 152] on div "1 lock do_not_disturb_alt 1" at bounding box center [70, 212] width 36 height 7
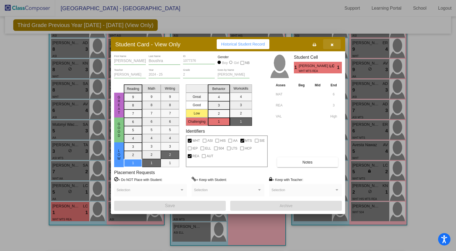
click at [330, 44] on button "button" at bounding box center [332, 44] width 18 height 10
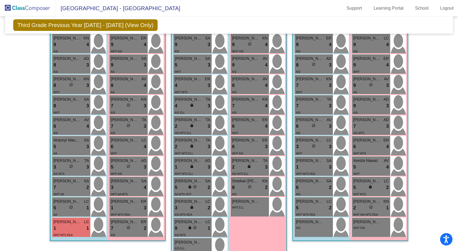
scroll to position [183, 0]
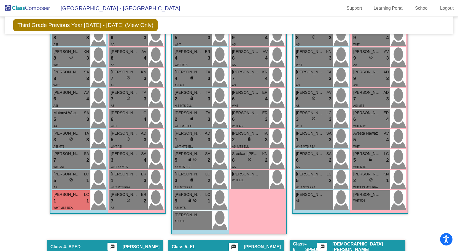
drag, startPoint x: 455, startPoint y: 123, endPoint x: 457, endPoint y: 104, distance: 19.2
click at [352, 104] on mat-sidenav-content "Third Grade Previous Year [DATE] - [DATE] (View Only) Add, Move, or Retain Stud…" at bounding box center [229, 134] width 458 height 234
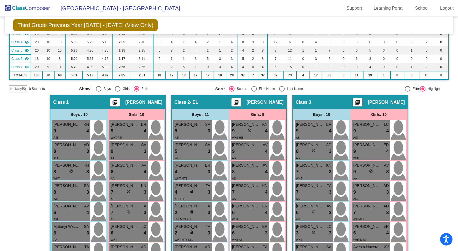
scroll to position [0, 0]
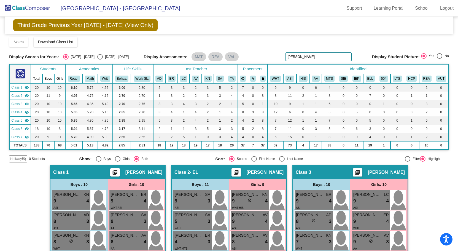
drag, startPoint x: 298, startPoint y: 57, endPoint x: 261, endPoint y: 68, distance: 39.2
click at [261, 68] on div "Display Scores for Years: [DATE] - [DATE] [DATE] - [DATE] Grade/Archive Student…" at bounding box center [229, 99] width 440 height 125
drag, startPoint x: 272, startPoint y: 53, endPoint x: 246, endPoint y: 70, distance: 30.6
click at [246, 70] on div "Display Scores for Years: [DATE] - [DATE] [DATE] - [DATE] Grade/Archive Student…" at bounding box center [229, 99] width 440 height 125
drag, startPoint x: 296, startPoint y: 57, endPoint x: 269, endPoint y: 64, distance: 28.1
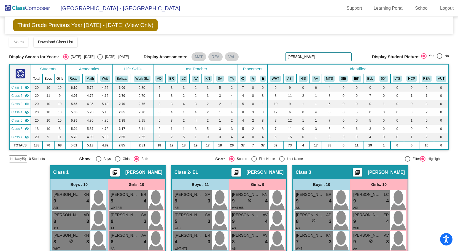
click at [269, 64] on div "Display Scores for Years: [DATE] - [DATE] [DATE] - [DATE] Grade/Archive Student…" at bounding box center [229, 99] width 440 height 125
drag, startPoint x: 300, startPoint y: 53, endPoint x: 247, endPoint y: 65, distance: 54.6
click at [247, 65] on div "Display Scores for Years: [DATE] - [DATE] [DATE] - [DATE] Grade/Archive Student…" at bounding box center [229, 99] width 440 height 125
drag, startPoint x: 299, startPoint y: 56, endPoint x: 262, endPoint y: 66, distance: 39.0
click at [262, 66] on div "Display Scores for Years: [DATE] - [DATE] [DATE] - [DATE] Grade/Archive Student…" at bounding box center [229, 99] width 440 height 125
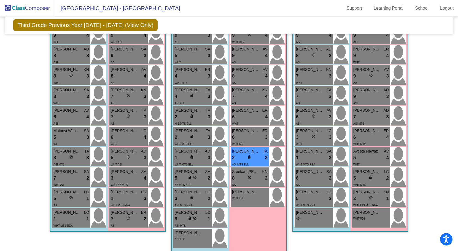
scroll to position [168, 0]
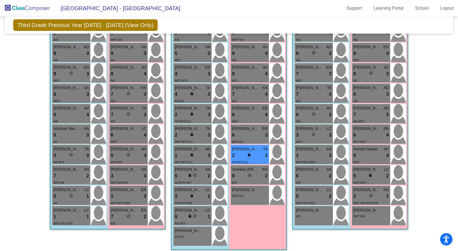
type input "Aarya"
click at [314, 152] on div "ASI" at bounding box center [314, 216] width 36 height 6
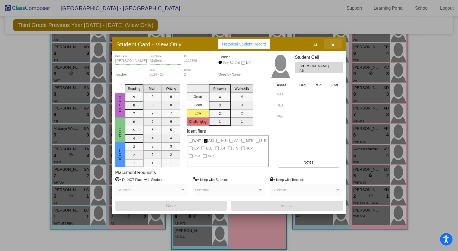
click at [335, 44] on button "button" at bounding box center [333, 44] width 18 height 10
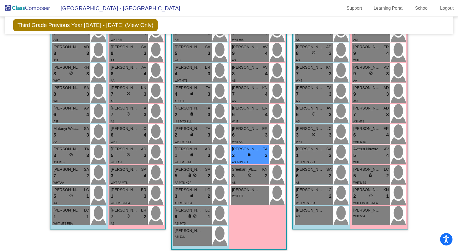
click at [352, 152] on div "WHT 504" at bounding box center [371, 216] width 36 height 6
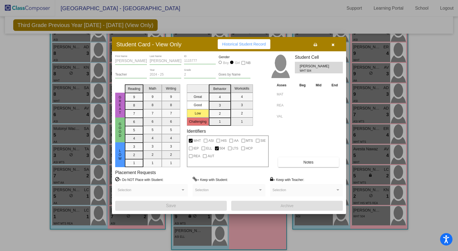
click at [335, 43] on button "button" at bounding box center [333, 44] width 18 height 10
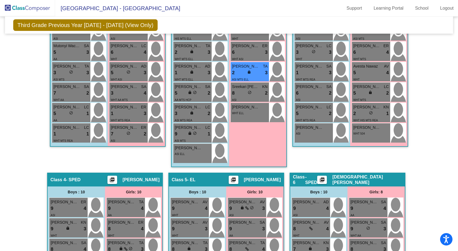
scroll to position [255, 0]
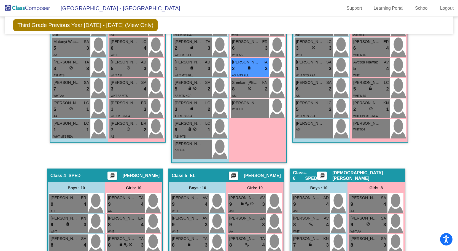
click at [189, 148] on div "ASI ELL" at bounding box center [193, 150] width 36 height 6
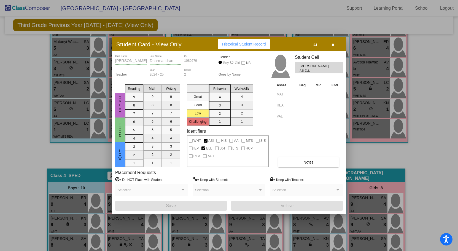
click at [333, 45] on icon "button" at bounding box center [332, 45] width 3 height 4
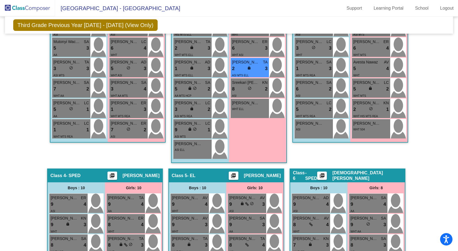
click at [252, 110] on div "WHT ELL" at bounding box center [250, 109] width 36 height 6
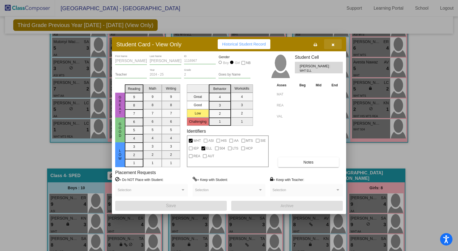
click at [331, 45] on button "button" at bounding box center [333, 44] width 18 height 10
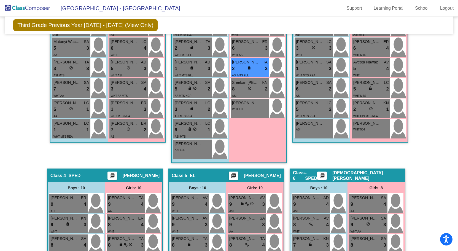
click at [352, 62] on mat-sidenav-content "Third Grade Previous Year [DATE] - [DATE] (View Only) Add, Move, or Retain Stud…" at bounding box center [229, 134] width 458 height 234
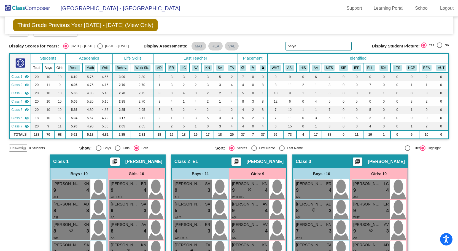
scroll to position [0, 0]
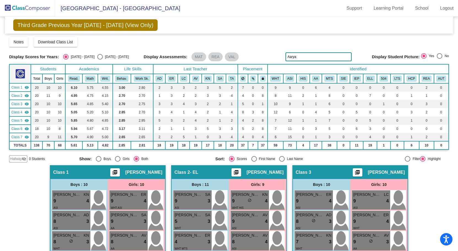
click at [23, 12] on img at bounding box center [27, 8] width 55 height 16
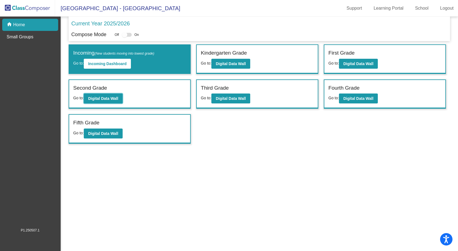
click at [114, 98] on b "Digital Data Wall" at bounding box center [103, 98] width 30 height 4
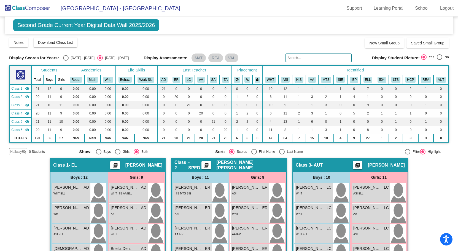
click at [67, 58] on div "Select an option" at bounding box center [66, 58] width 6 height 6
click at [66, 61] on input "[DATE] - [DATE]" at bounding box center [66, 61] width 0 height 0
radio input "true"
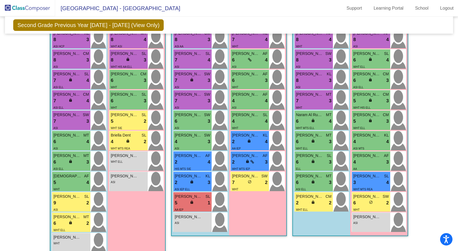
scroll to position [177, 0]
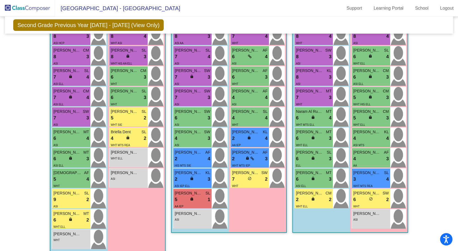
click at [77, 152] on div "WHT" at bounding box center [71, 240] width 36 height 6
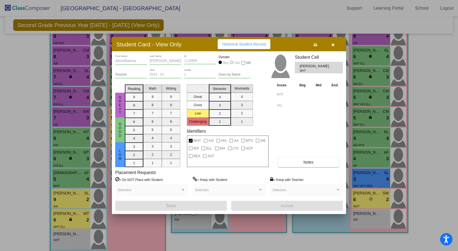
click at [333, 45] on icon "button" at bounding box center [332, 45] width 3 height 4
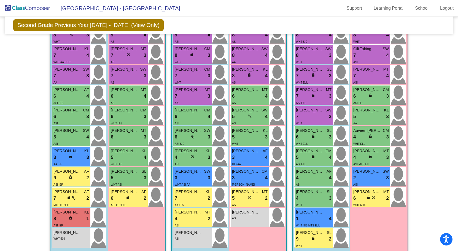
scroll to position [442, 0]
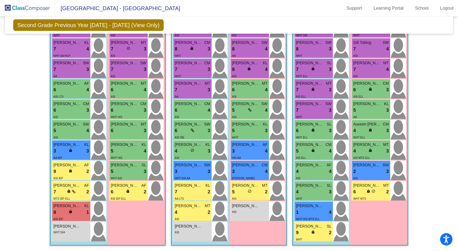
click at [177, 152] on span "ASI" at bounding box center [177, 232] width 4 height 3
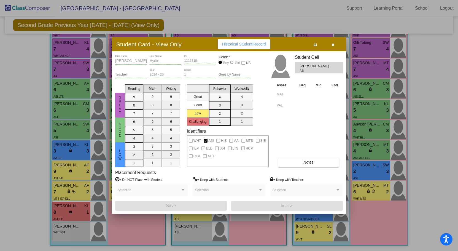
click at [331, 46] on icon "button" at bounding box center [332, 45] width 3 height 4
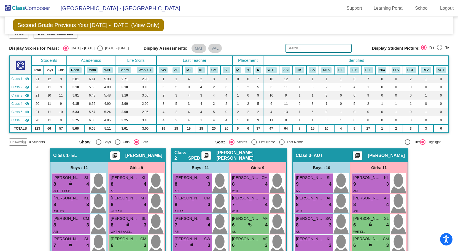
scroll to position [5, 0]
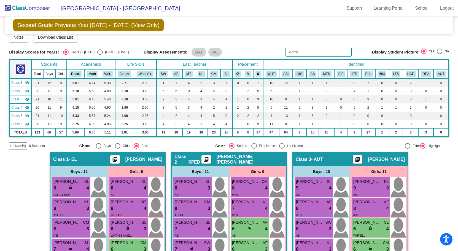
click at [35, 8] on img at bounding box center [27, 8] width 55 height 16
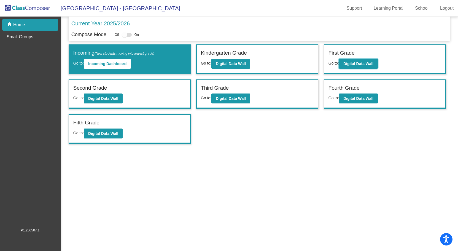
click at [346, 63] on b "Digital Data Wall" at bounding box center [358, 63] width 30 height 4
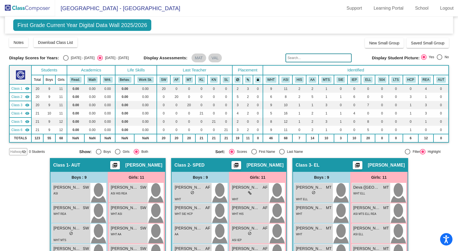
click at [64, 60] on div "Select an option" at bounding box center [66, 58] width 6 height 6
click at [66, 61] on input "[DATE] - [DATE]" at bounding box center [66, 61] width 0 height 0
radio input "true"
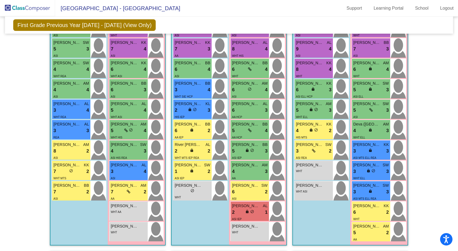
scroll to position [165, 0]
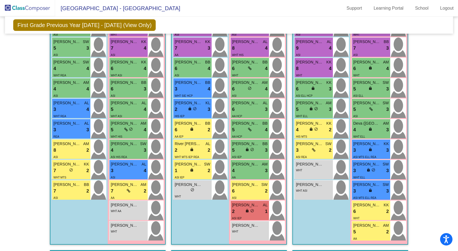
click at [190, 152] on span "[PERSON_NAME]" at bounding box center [189, 185] width 28 height 6
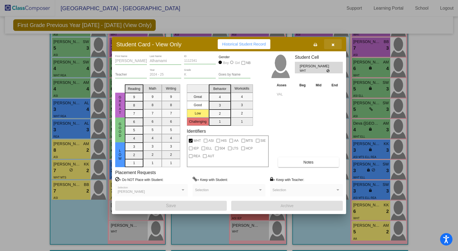
click at [332, 45] on icon "button" at bounding box center [332, 45] width 3 height 4
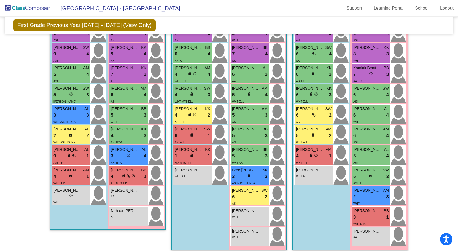
scroll to position [442, 0]
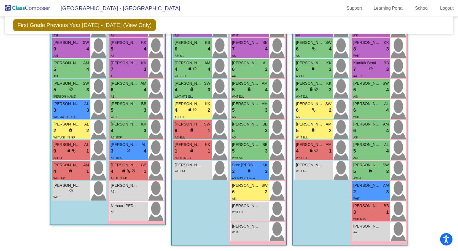
click at [191, 152] on div "WHT AA" at bounding box center [193, 171] width 36 height 6
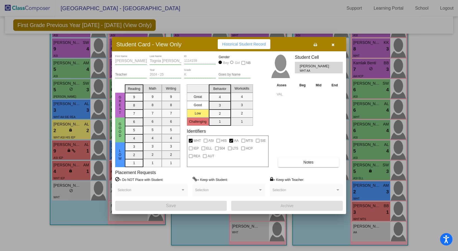
click at [330, 45] on button "button" at bounding box center [333, 44] width 18 height 10
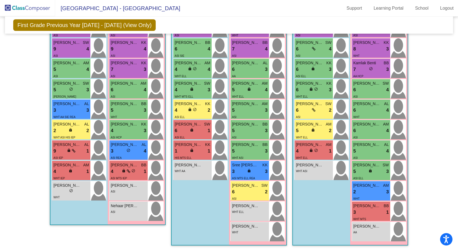
click at [255, 152] on span "[PERSON_NAME]" at bounding box center [246, 206] width 28 height 6
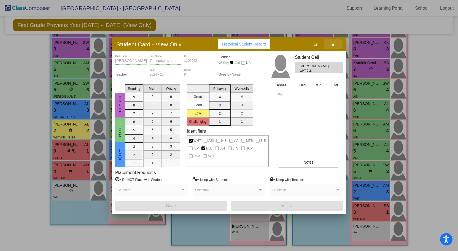
click at [330, 47] on button "button" at bounding box center [333, 44] width 18 height 10
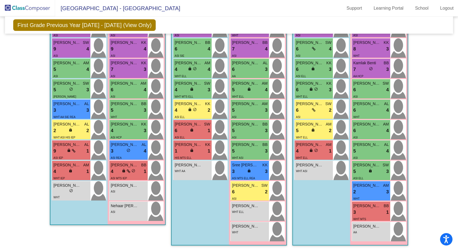
click at [115, 152] on span "Nehaar [PERSON_NAME]" at bounding box center [125, 206] width 28 height 6
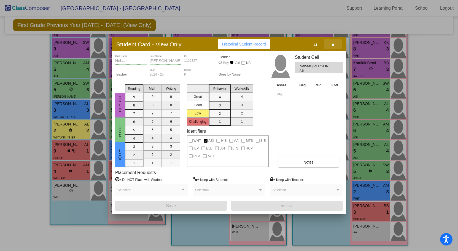
click at [334, 46] on icon "button" at bounding box center [332, 45] width 3 height 4
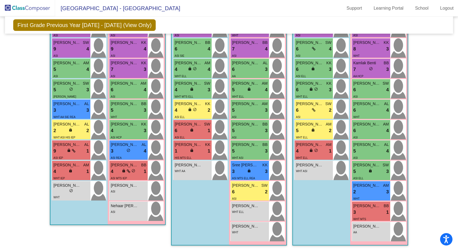
click at [27, 9] on img at bounding box center [27, 8] width 55 height 16
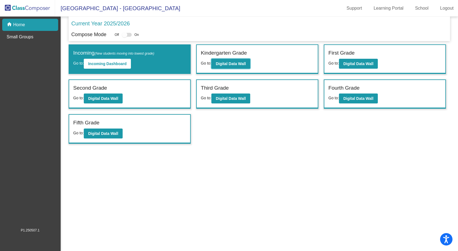
click at [228, 65] on b "Digital Data Wall" at bounding box center [231, 63] width 30 height 4
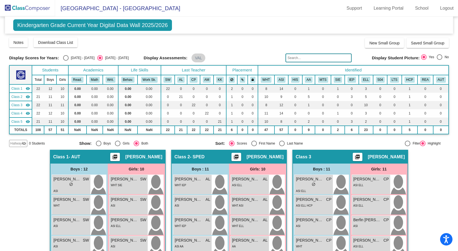
click at [82, 57] on div "[DATE] - [DATE]" at bounding box center [82, 57] width 26 height 5
click at [66, 61] on input "[DATE] - [DATE]" at bounding box center [66, 61] width 0 height 0
radio input "true"
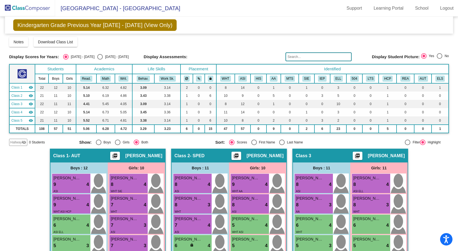
click at [305, 77] on button "SIE" at bounding box center [306, 78] width 9 height 6
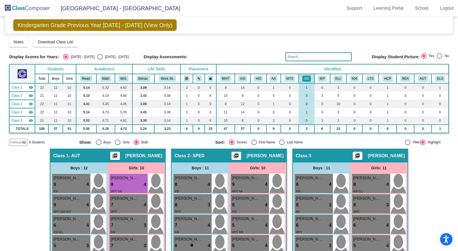
click at [307, 79] on button "SIE" at bounding box center [306, 78] width 9 height 6
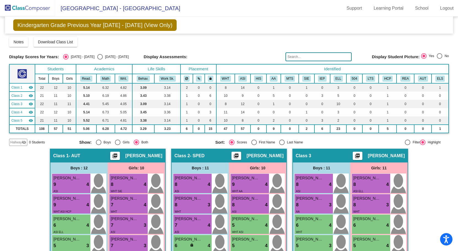
click at [307, 79] on button "SIE" at bounding box center [306, 78] width 9 height 6
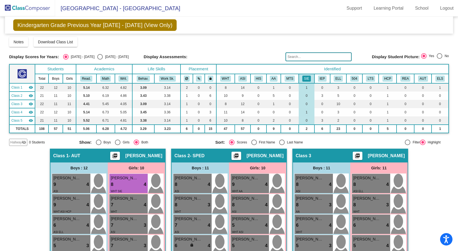
click at [41, 4] on img at bounding box center [27, 8] width 55 height 16
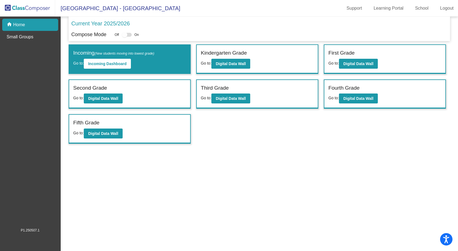
click at [334, 50] on label "First Grade" at bounding box center [341, 53] width 26 height 8
click at [352, 62] on b "Digital Data Wall" at bounding box center [358, 63] width 30 height 4
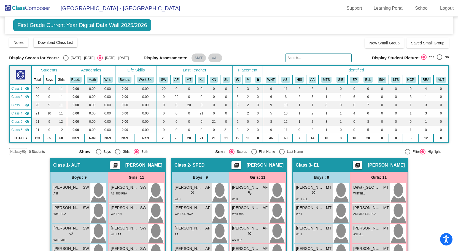
click at [70, 56] on div "[DATE] - [DATE]" at bounding box center [82, 57] width 26 height 5
click at [66, 61] on input "[DATE] - [DATE]" at bounding box center [66, 61] width 0 height 0
radio input "true"
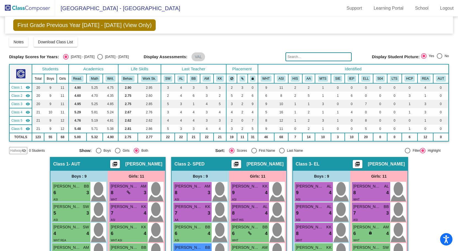
click at [337, 78] on button "SIE" at bounding box center [337, 78] width 9 height 6
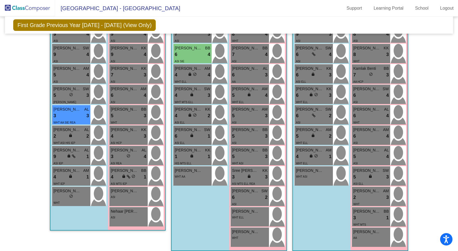
scroll to position [442, 0]
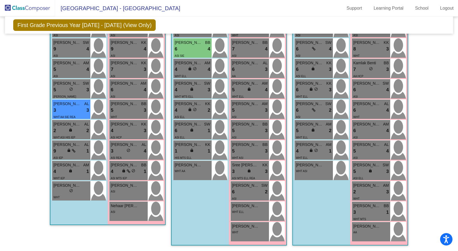
click at [39, 6] on img at bounding box center [27, 8] width 55 height 16
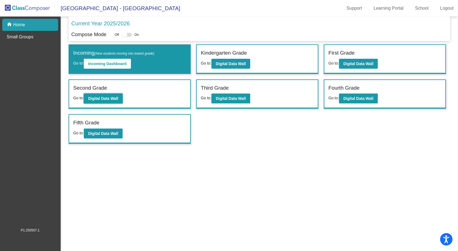
click at [121, 98] on button "Digital Data Wall" at bounding box center [103, 98] width 39 height 10
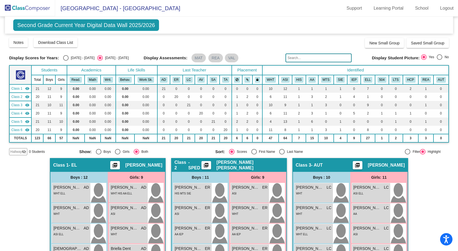
click at [339, 78] on button "SIE" at bounding box center [340, 80] width 9 height 6
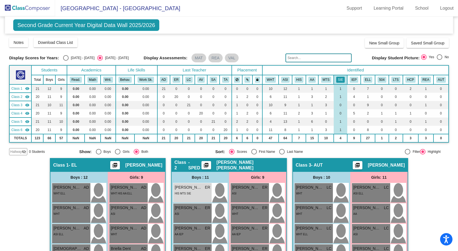
click at [66, 58] on div "Select an option" at bounding box center [66, 58] width 0 height 0
click at [66, 61] on input "[DATE] - [DATE]" at bounding box center [66, 61] width 0 height 0
radio input "true"
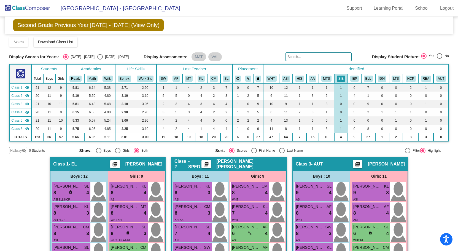
click at [340, 79] on button "SIE" at bounding box center [341, 78] width 9 height 6
click at [337, 78] on button "SIE" at bounding box center [341, 78] width 9 height 6
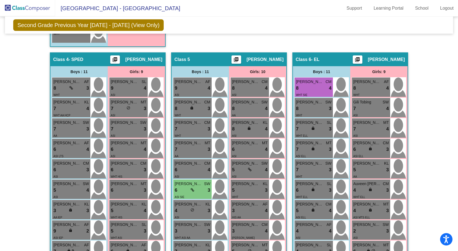
scroll to position [442, 0]
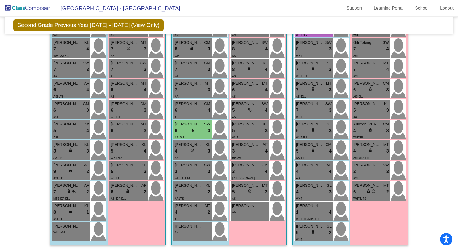
click at [34, 9] on img at bounding box center [27, 8] width 55 height 16
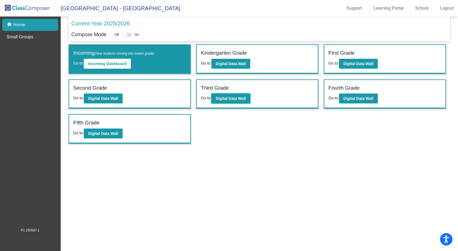
click at [236, 98] on b "Digital Data Wall" at bounding box center [231, 98] width 30 height 4
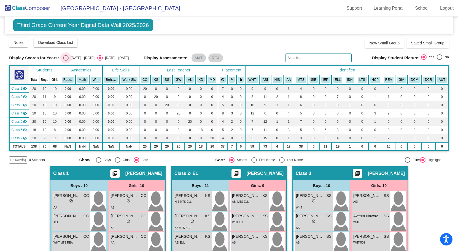
click at [78, 56] on div "[DATE] - [DATE]" at bounding box center [82, 57] width 26 height 5
click at [66, 61] on input "[DATE] - [DATE]" at bounding box center [66, 61] width 0 height 0
radio input "true"
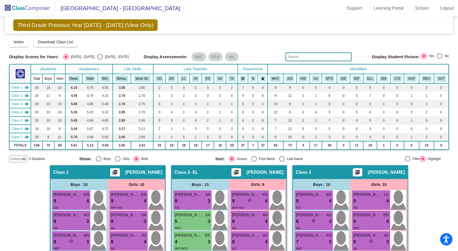
click at [343, 77] on button "SIE" at bounding box center [343, 78] width 9 height 6
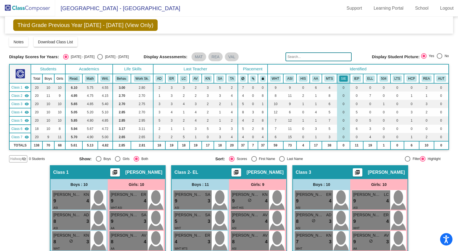
click at [28, 9] on img at bounding box center [27, 8] width 55 height 16
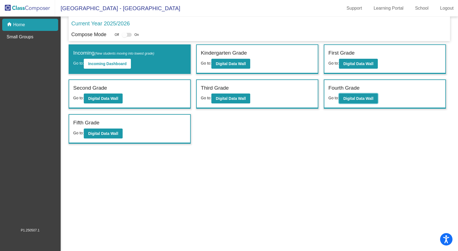
click at [348, 96] on button "Digital Data Wall" at bounding box center [358, 98] width 39 height 10
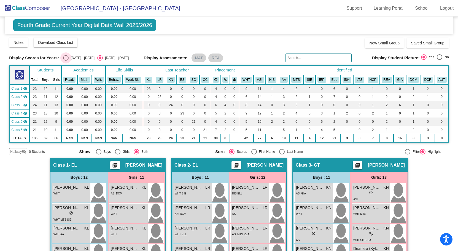
click at [66, 56] on div "Select an option" at bounding box center [66, 58] width 6 height 6
click at [66, 61] on input "[DATE] - [DATE]" at bounding box center [66, 61] width 0 height 0
radio input "true"
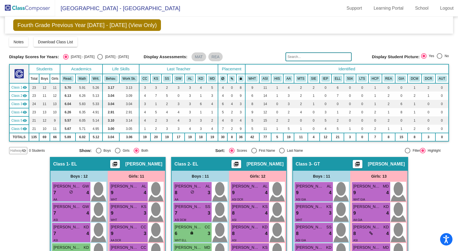
click at [312, 81] on button "SIE" at bounding box center [313, 78] width 9 height 6
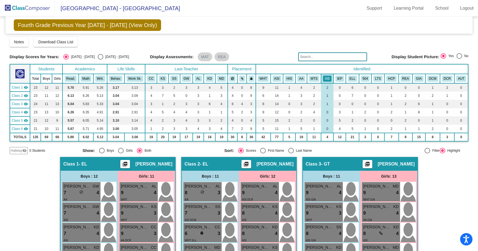
click at [326, 80] on button "SIE" at bounding box center [327, 78] width 9 height 6
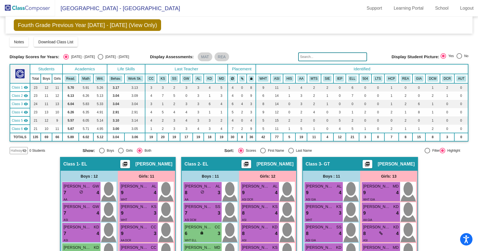
drag, startPoint x: 475, startPoint y: 79, endPoint x: 477, endPoint y: 90, distance: 11.2
click at [352, 90] on mat-sidenav-content "Fourth Grade Previous Year [DATE] - [DATE] (View Only) Add, Move, or Retain Stu…" at bounding box center [239, 134] width 478 height 234
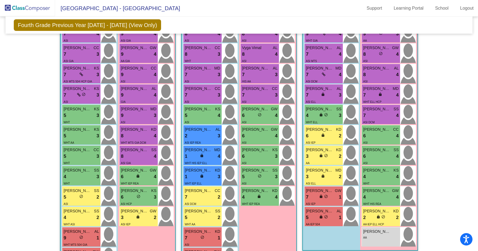
scroll to position [455, 0]
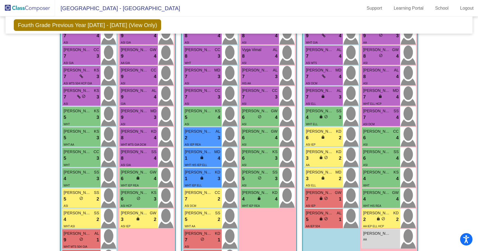
click at [352, 152] on div "2 lock do_not_disturb_alt 2" at bounding box center [381, 219] width 36 height 7
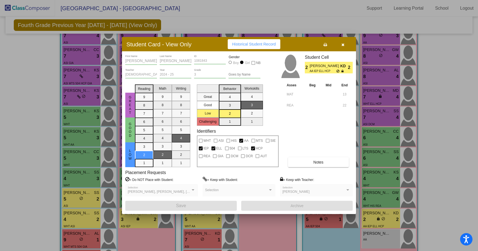
click at [344, 44] on icon "button" at bounding box center [343, 45] width 3 height 4
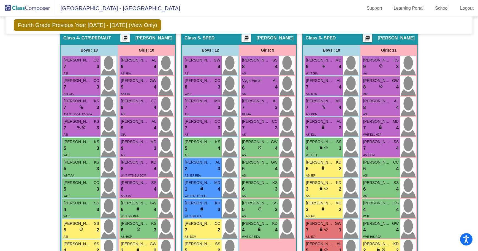
scroll to position [425, 0]
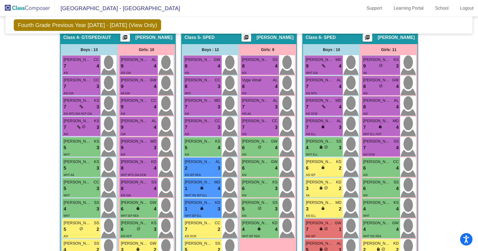
click at [312, 152] on div "3 lock do_not_disturb_alt 2" at bounding box center [324, 188] width 36 height 7
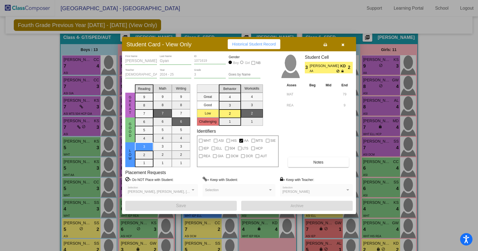
click at [344, 44] on icon "button" at bounding box center [343, 45] width 3 height 4
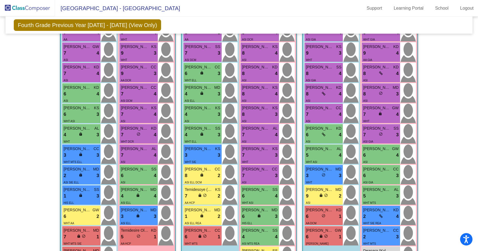
scroll to position [168, 0]
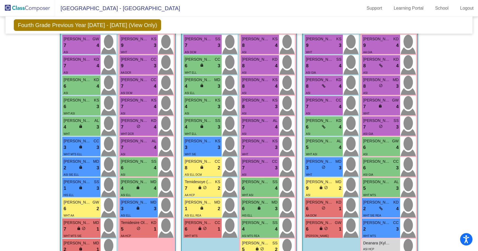
click at [138, 152] on span "lock" at bounding box center [138, 208] width 4 height 4
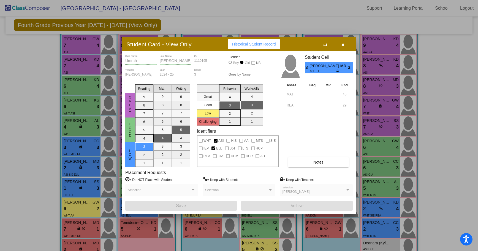
click at [342, 44] on icon "button" at bounding box center [343, 45] width 3 height 4
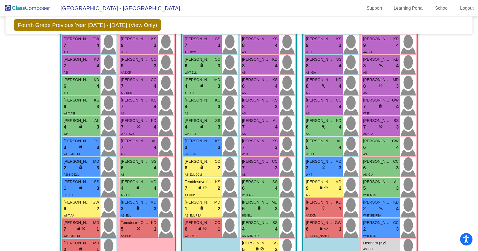
click at [74, 152] on div "2 lock do_not_disturb_alt 3" at bounding box center [82, 167] width 36 height 7
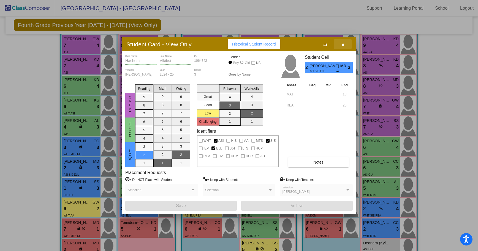
click at [343, 47] on button "button" at bounding box center [343, 44] width 18 height 10
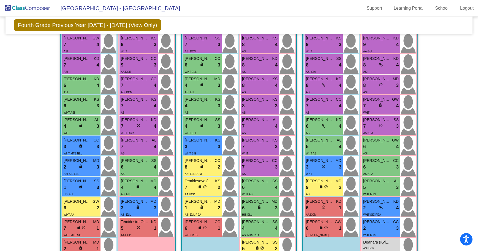
scroll to position [177, 0]
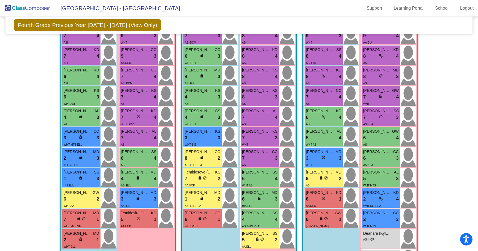
click at [200, 152] on div "ASI ELL REA" at bounding box center [203, 206] width 36 height 6
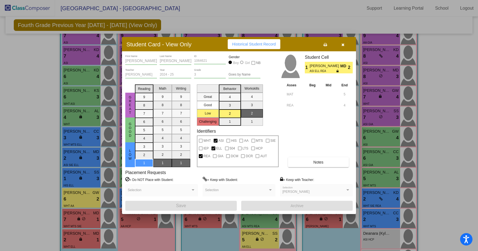
click at [343, 45] on icon "button" at bounding box center [343, 45] width 3 height 4
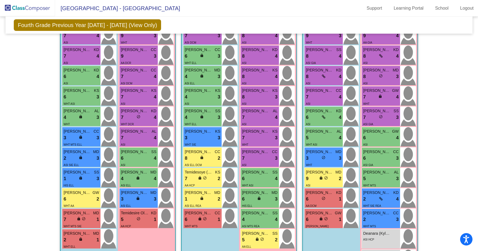
click at [130, 152] on span "[PERSON_NAME]" at bounding box center [135, 172] width 28 height 6
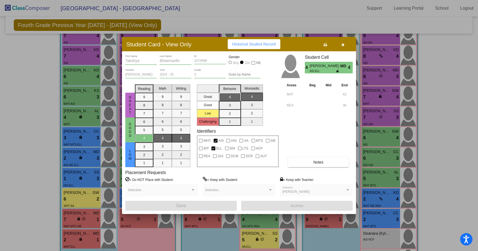
click at [343, 45] on icon "button" at bounding box center [343, 45] width 3 height 4
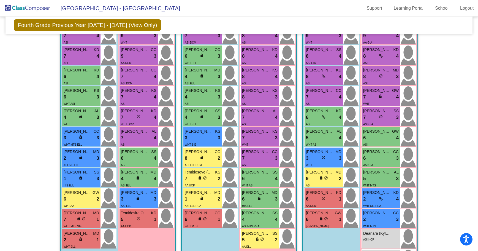
click at [73, 152] on div "2 lock do_not_disturb_alt 1" at bounding box center [82, 239] width 36 height 7
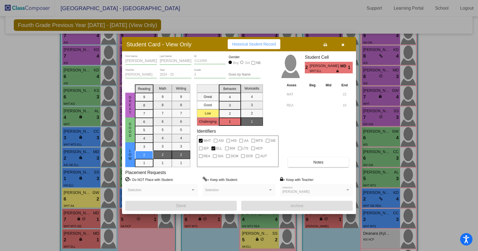
click at [343, 45] on icon "button" at bounding box center [343, 45] width 3 height 4
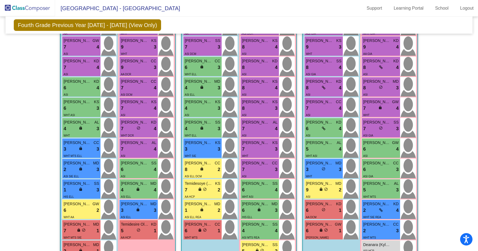
scroll to position [168, 0]
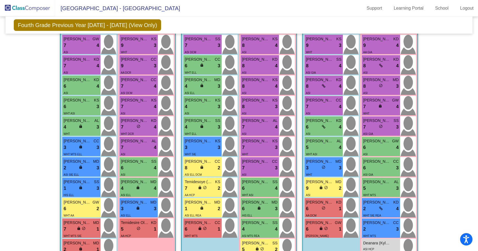
click at [324, 152] on span "do_not_disturb_alt" at bounding box center [324, 167] width 4 height 4
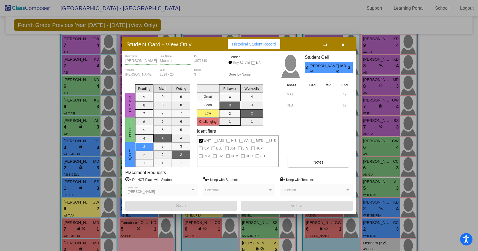
click at [343, 45] on icon "button" at bounding box center [343, 45] width 3 height 4
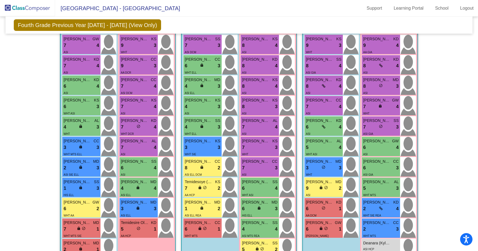
click at [352, 152] on div "5 lock do_not_disturb_alt 3" at bounding box center [381, 188] width 36 height 7
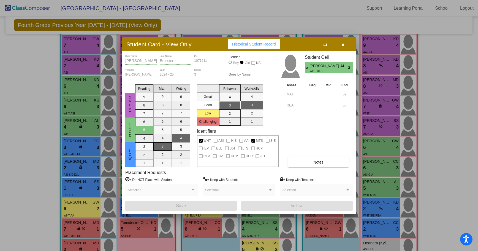
click at [343, 46] on icon "button" at bounding box center [343, 45] width 3 height 4
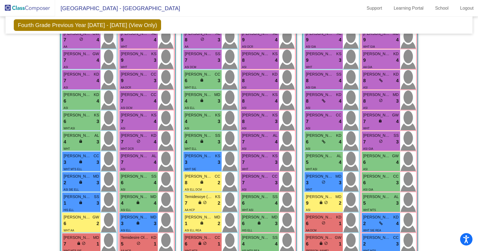
scroll to position [158, 0]
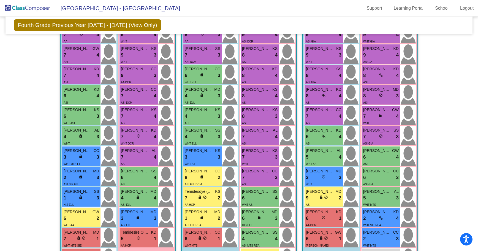
click at [198, 152] on div "3 lock do_not_disturb_alt 3" at bounding box center [203, 156] width 36 height 7
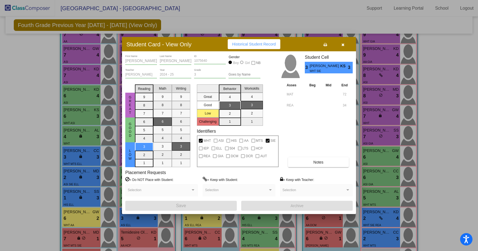
click at [343, 42] on button "button" at bounding box center [343, 44] width 18 height 10
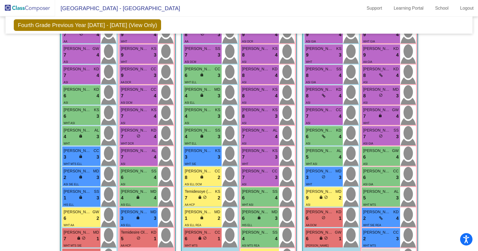
click at [71, 152] on div "1 lock do_not_disturb_alt 3" at bounding box center [82, 197] width 36 height 7
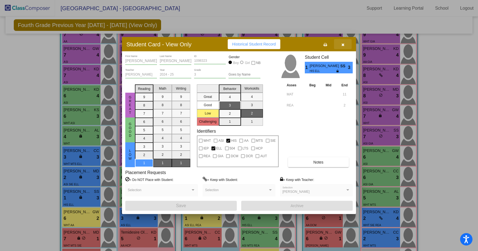
click at [342, 44] on icon "button" at bounding box center [343, 45] width 3 height 4
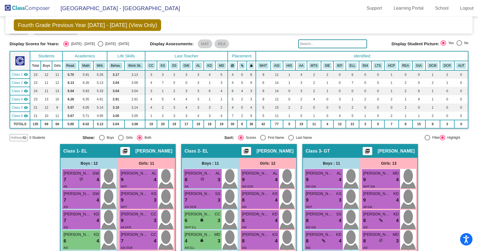
scroll to position [0, 0]
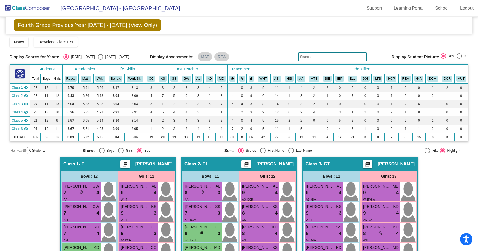
click at [313, 53] on input "text" at bounding box center [332, 56] width 69 height 9
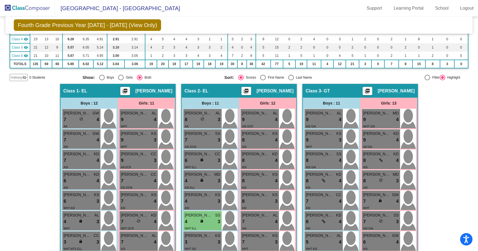
scroll to position [72, 0]
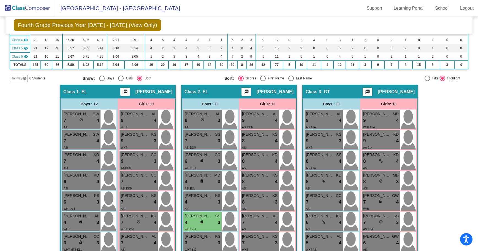
type input "omid"
click at [210, 152] on div "4 lock do_not_disturb_alt 3" at bounding box center [203, 222] width 36 height 7
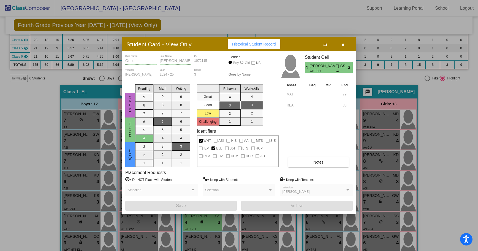
click at [344, 44] on icon "button" at bounding box center [343, 45] width 3 height 4
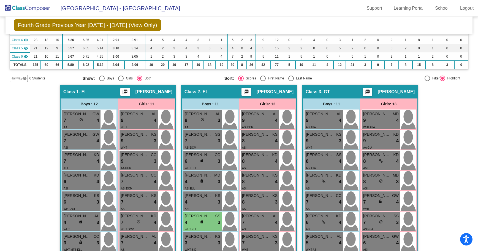
scroll to position [0, 0]
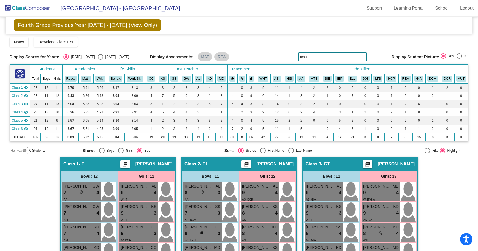
drag, startPoint x: 274, startPoint y: 67, endPoint x: 217, endPoint y: 85, distance: 59.9
click at [217, 85] on div "Display Scores for Years: [DATE] - [DATE] [DATE] - [DATE] Grade/Archive Student…" at bounding box center [239, 95] width 459 height 117
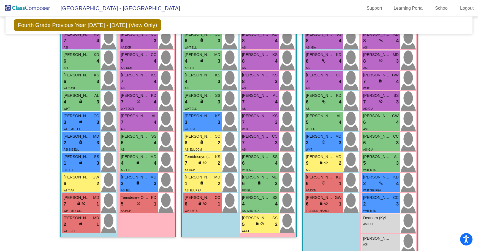
scroll to position [207, 0]
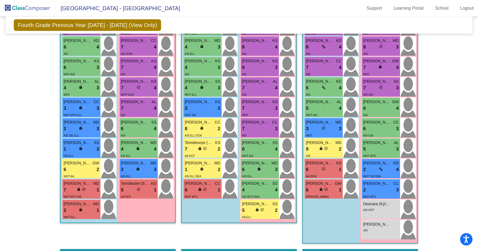
click at [252, 152] on div "5 lock do_not_disturb_alt 2" at bounding box center [260, 210] width 36 height 7
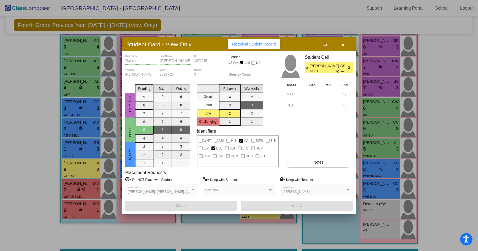
click at [342, 42] on button "button" at bounding box center [343, 44] width 18 height 10
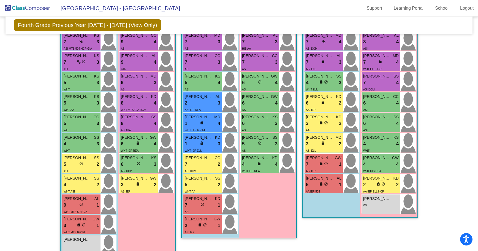
scroll to position [486, 0]
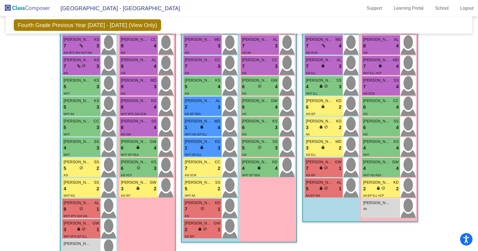
click at [77, 152] on div "WHT ASI" at bounding box center [82, 195] width 36 height 6
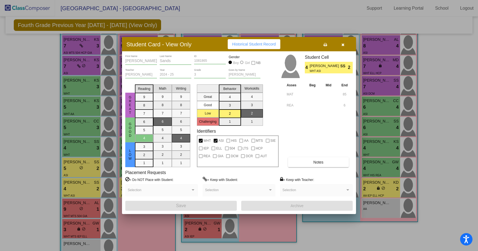
click at [342, 47] on button "button" at bounding box center [343, 44] width 18 height 10
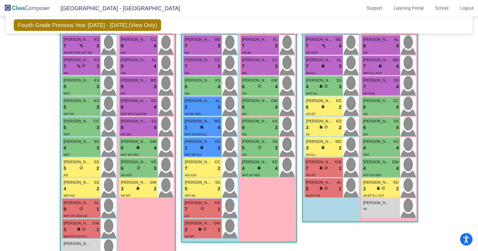
click at [131, 152] on div "ASI IEP" at bounding box center [139, 195] width 36 height 6
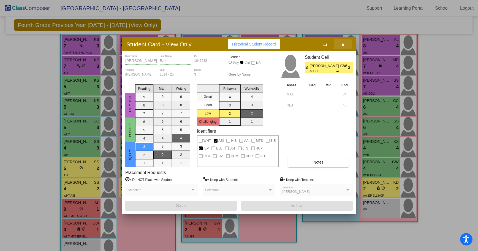
click at [344, 46] on icon "button" at bounding box center [343, 45] width 3 height 4
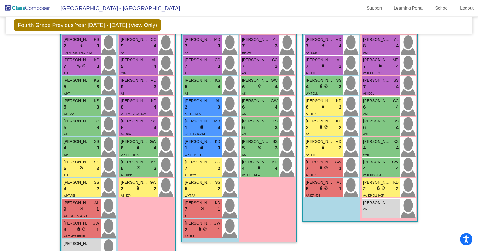
click at [136, 152] on span "lock" at bounding box center [138, 188] width 4 height 4
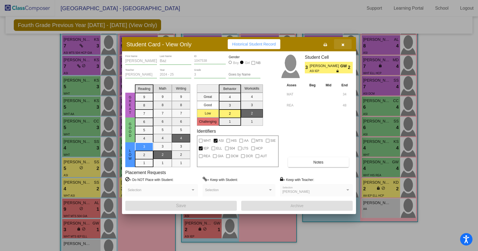
click at [341, 44] on button "button" at bounding box center [343, 44] width 18 height 10
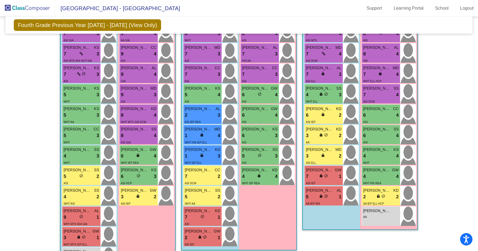
scroll to position [503, 0]
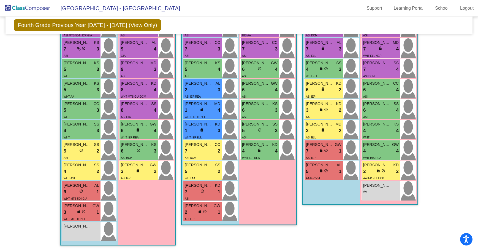
click at [88, 152] on div "3 lock do_not_disturb_alt 1" at bounding box center [82, 212] width 36 height 7
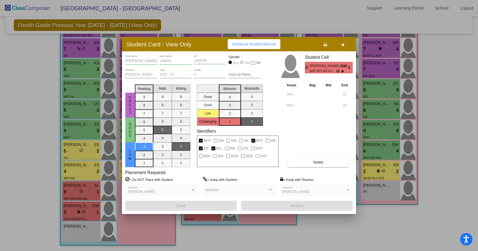
click at [342, 45] on icon "button" at bounding box center [343, 45] width 3 height 4
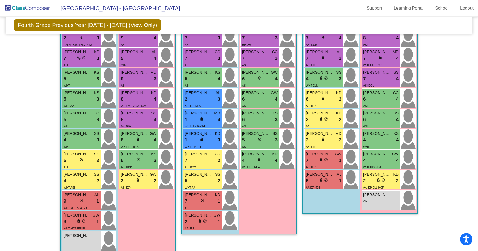
scroll to position [495, 0]
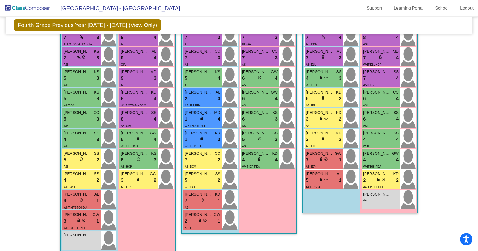
click at [191, 152] on div "2 lock do_not_disturb_alt 1" at bounding box center [203, 220] width 36 height 7
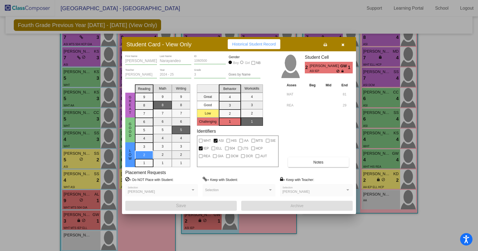
click at [344, 43] on icon "button" at bounding box center [343, 45] width 3 height 4
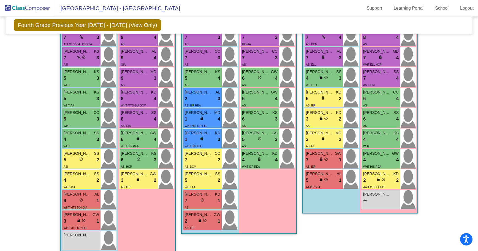
click at [128, 152] on div "3 lock do_not_disturb_alt 2" at bounding box center [139, 180] width 36 height 7
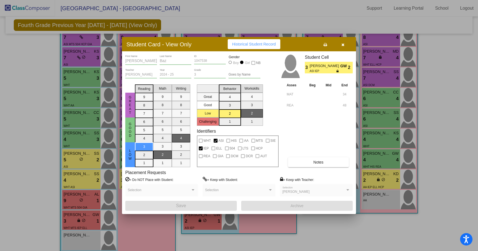
click at [344, 45] on icon "button" at bounding box center [343, 45] width 3 height 4
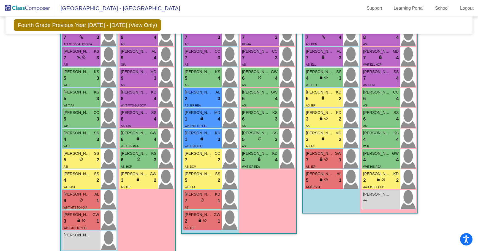
click at [332, 152] on div "7 lock do_not_disturb_alt 1" at bounding box center [324, 159] width 36 height 7
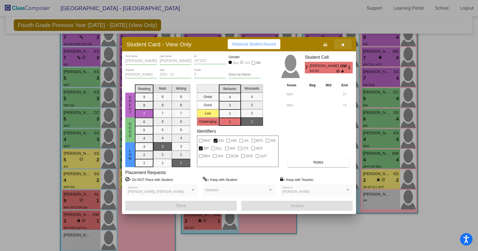
click at [343, 46] on icon "button" at bounding box center [343, 45] width 3 height 4
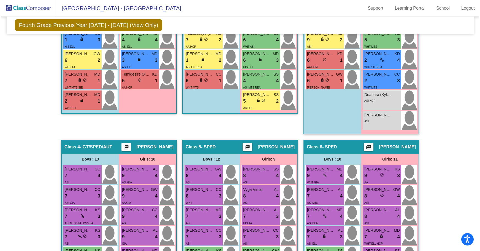
scroll to position [313, 0]
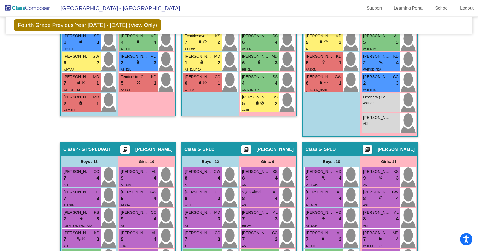
click at [258, 106] on div "lock do_not_disturb_alt" at bounding box center [259, 104] width 9 height 6
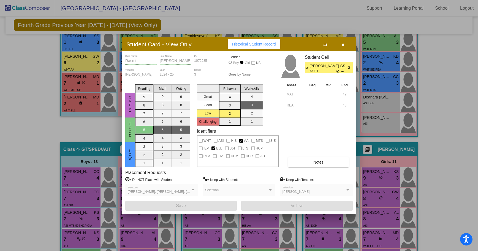
click at [344, 43] on icon "button" at bounding box center [343, 45] width 3 height 4
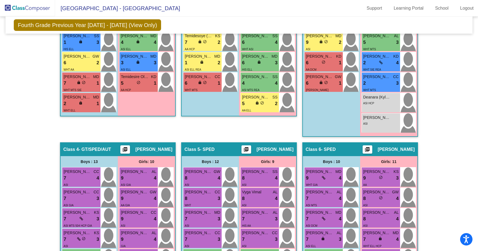
drag, startPoint x: 475, startPoint y: 138, endPoint x: 474, endPoint y: 106, distance: 32.5
click at [352, 106] on mat-sidenav-content "Fourth Grade Previous Year [DATE] - [DATE] (View Only) Add, Move, or Retain Stu…" at bounding box center [239, 134] width 478 height 234
click at [352, 133] on div "Hallway - Hallway Class picture_as_pdf Add Student First Name Last Name Student…" at bounding box center [239, 142] width 459 height 597
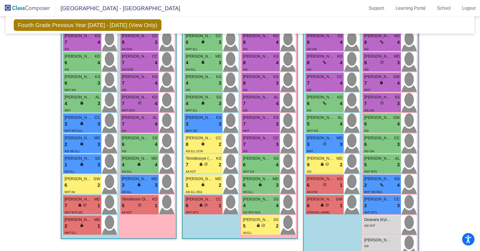
scroll to position [211, 0]
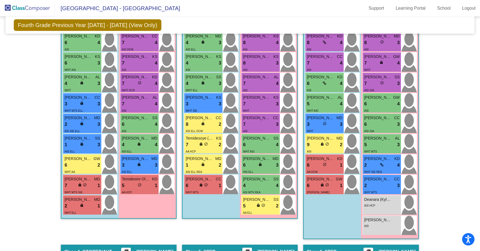
click at [352, 142] on div "5 lock do_not_disturb_alt 3" at bounding box center [382, 144] width 36 height 7
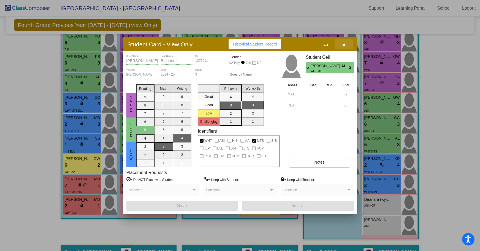
click at [343, 44] on icon "button" at bounding box center [343, 45] width 3 height 4
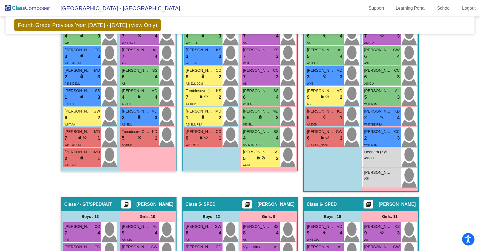
scroll to position [262, 0]
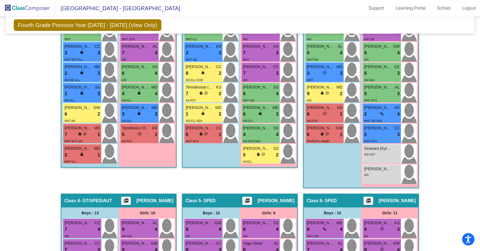
click at [352, 152] on div "Deanara (Kyla) Gultula lock do_not_disturb_alt ASI HCP" at bounding box center [382, 153] width 38 height 19
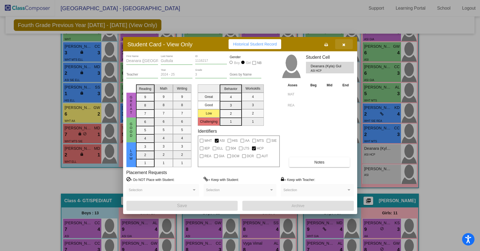
click at [344, 44] on icon "button" at bounding box center [343, 45] width 3 height 4
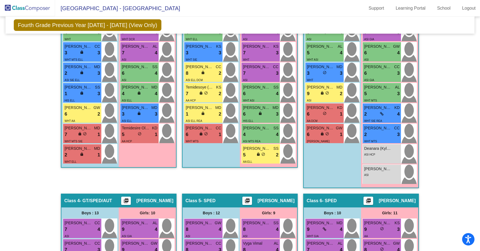
click at [352, 152] on div "ASI" at bounding box center [382, 175] width 36 height 6
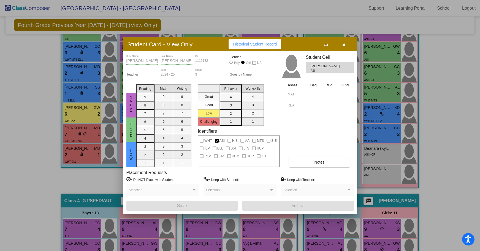
click at [343, 44] on icon "button" at bounding box center [343, 45] width 3 height 4
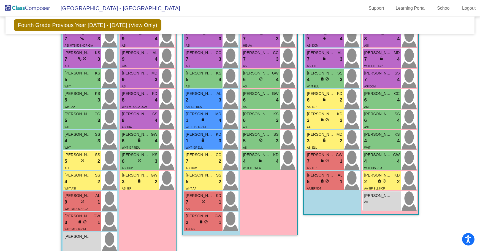
scroll to position [503, 0]
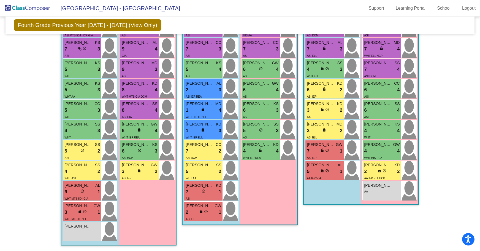
click at [88, 152] on span "[PERSON_NAME]" at bounding box center [78, 226] width 28 height 6
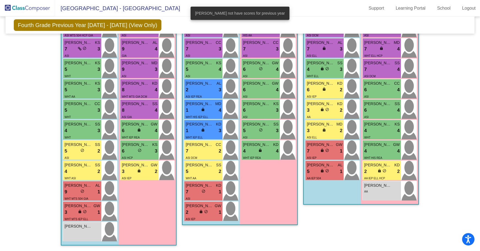
click at [82, 152] on div "[PERSON_NAME] lock do_not_disturb_alt" at bounding box center [82, 231] width 38 height 19
click at [75, 152] on div "[PERSON_NAME] lock do_not_disturb_alt" at bounding box center [82, 231] width 38 height 19
click at [82, 152] on div "[PERSON_NAME] lock do_not_disturb_alt" at bounding box center [82, 231] width 38 height 19
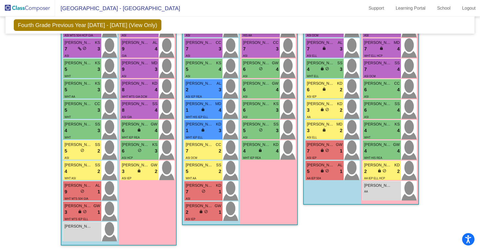
click at [93, 152] on div "[PERSON_NAME] lock do_not_disturb_alt" at bounding box center [82, 231] width 38 height 19
click at [352, 152] on div "AA" at bounding box center [382, 191] width 36 height 6
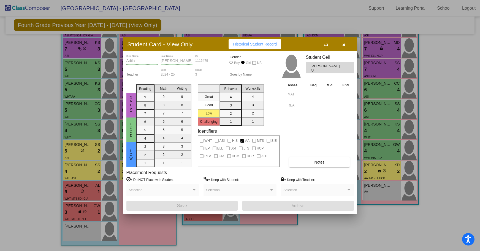
click at [352, 81] on div at bounding box center [240, 125] width 480 height 251
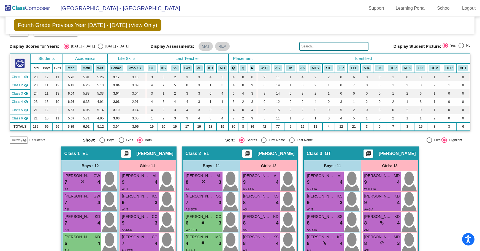
scroll to position [0, 0]
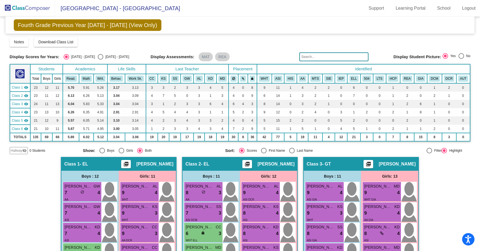
click at [327, 78] on button "SIE" at bounding box center [329, 78] width 9 height 6
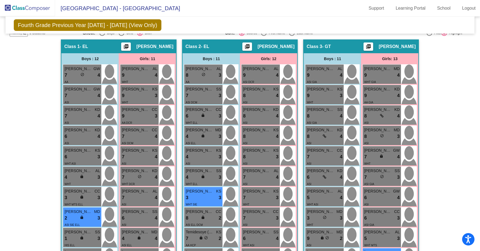
scroll to position [192, 0]
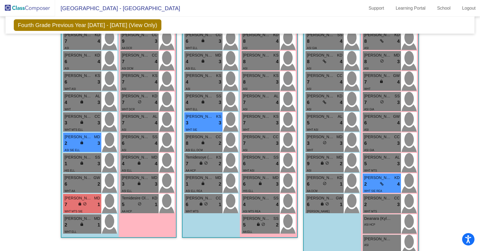
click at [352, 152] on div "2 lock do_not_disturb_alt 4" at bounding box center [382, 183] width 36 height 7
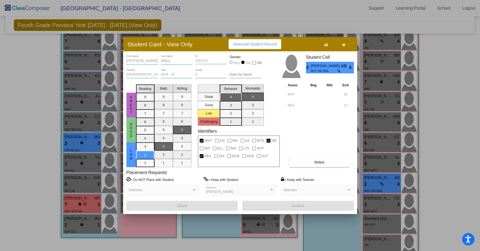
click at [342, 44] on button "button" at bounding box center [344, 44] width 18 height 10
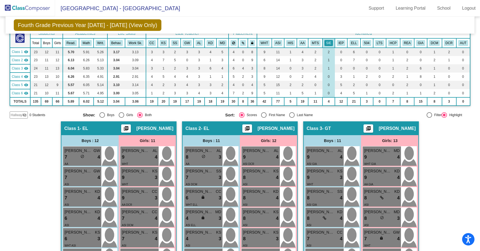
scroll to position [0, 0]
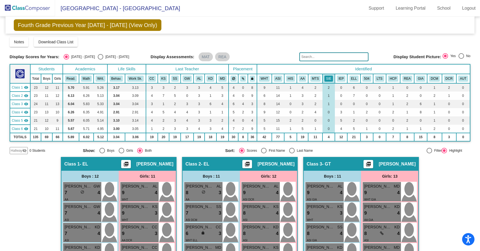
click at [35, 9] on img at bounding box center [27, 8] width 55 height 16
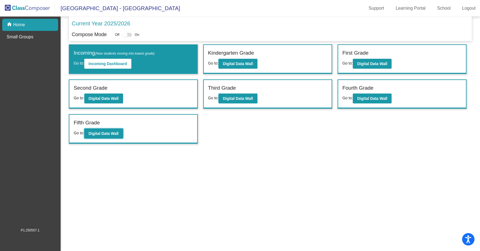
click at [114, 131] on b "Digital Data Wall" at bounding box center [104, 133] width 30 height 4
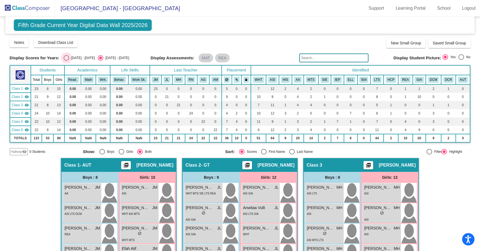
click at [69, 57] on div "Select an option" at bounding box center [67, 58] width 6 height 6
click at [66, 61] on input "[DATE] - [DATE]" at bounding box center [66, 61] width 0 height 0
radio input "true"
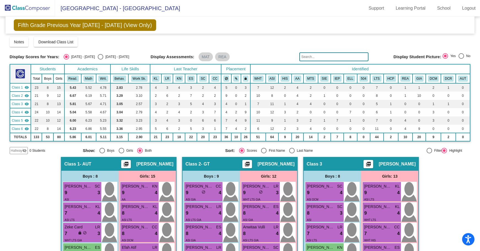
click at [323, 78] on button "SIE" at bounding box center [324, 78] width 9 height 6
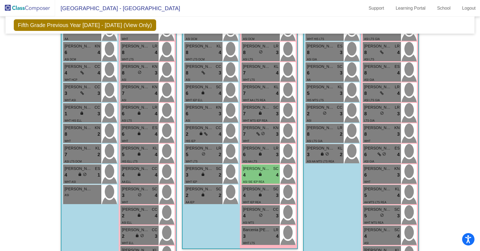
scroll to position [522, 0]
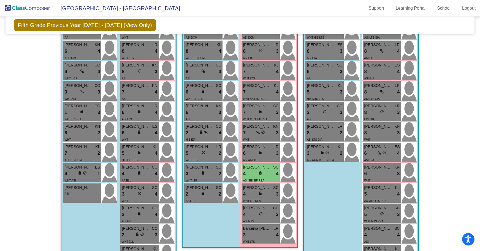
click at [256, 152] on span "ASI SIE IEP REA" at bounding box center [253, 180] width 21 height 3
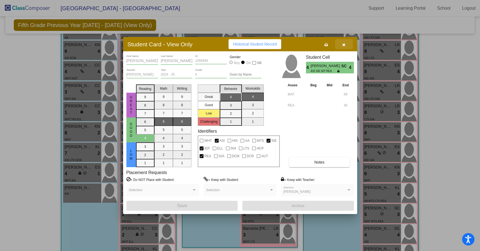
click at [342, 44] on icon "button" at bounding box center [343, 45] width 3 height 4
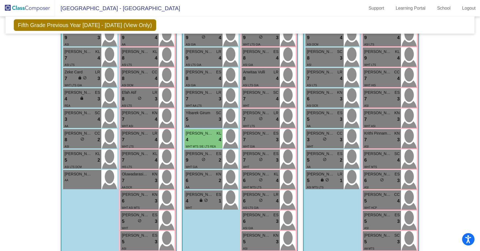
scroll to position [0, 0]
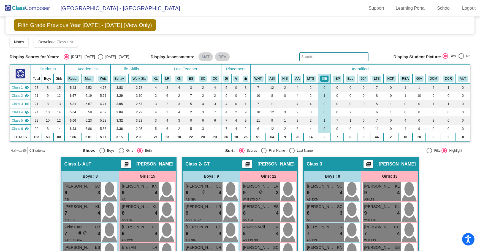
click at [324, 79] on button "SIE" at bounding box center [324, 78] width 9 height 6
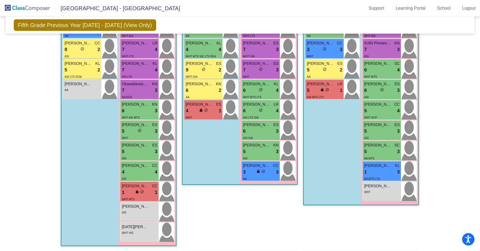
scroll to position [243, 0]
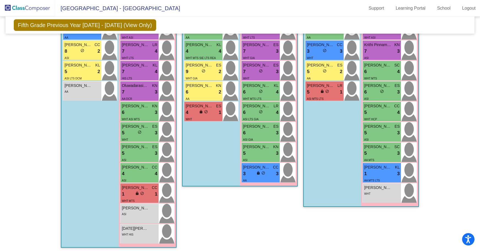
click at [352, 152] on div "WHT" at bounding box center [382, 193] width 36 height 6
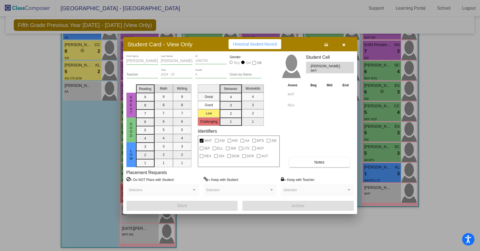
click at [343, 43] on icon "button" at bounding box center [343, 45] width 3 height 4
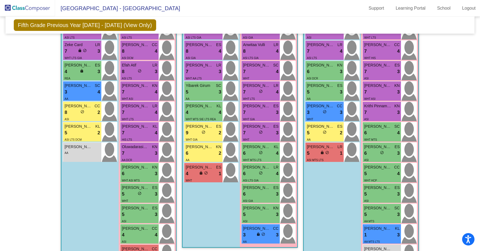
scroll to position [184, 0]
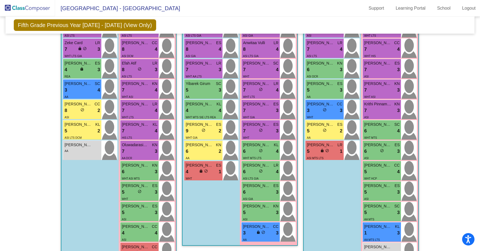
click at [352, 152] on div "5 lock do_not_disturb_alt 3" at bounding box center [382, 212] width 36 height 7
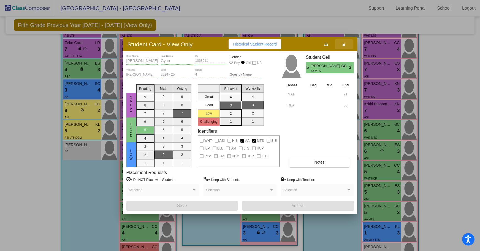
click at [345, 45] on icon "button" at bounding box center [343, 45] width 3 height 4
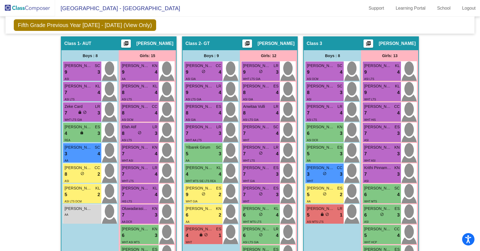
scroll to position [121, 0]
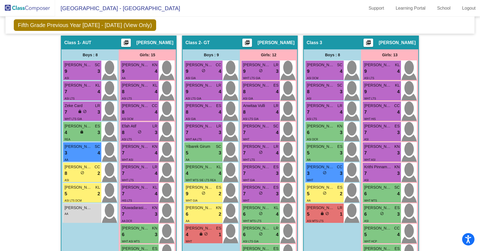
click at [199, 152] on div "WHT MTS SIE LTS REA" at bounding box center [201, 180] width 30 height 6
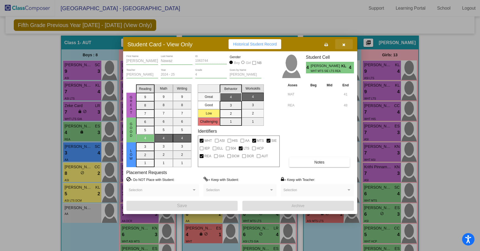
click at [344, 44] on icon "button" at bounding box center [343, 45] width 3 height 4
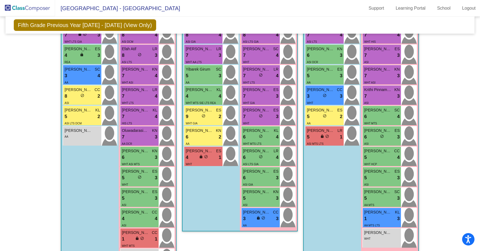
scroll to position [199, 0]
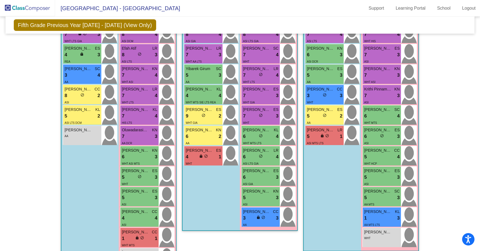
click at [253, 152] on div "3 lock do_not_disturb_alt 3" at bounding box center [261, 217] width 36 height 7
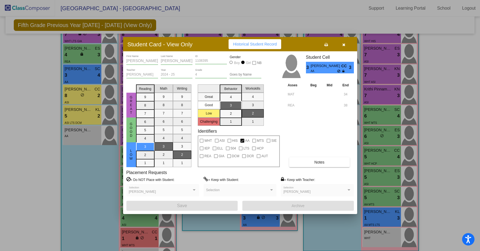
click at [344, 43] on icon "button" at bounding box center [343, 45] width 3 height 4
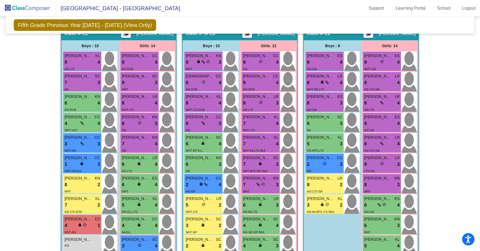
scroll to position [471, 0]
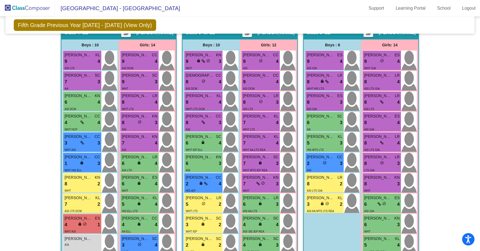
click at [75, 152] on div "1 lock do_not_disturb_alt 3" at bounding box center [82, 163] width 36 height 7
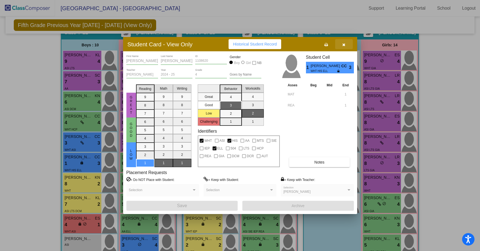
click at [345, 45] on icon "button" at bounding box center [343, 45] width 3 height 4
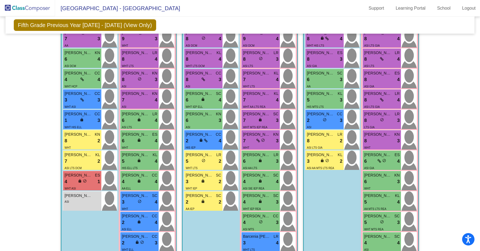
scroll to position [515, 0]
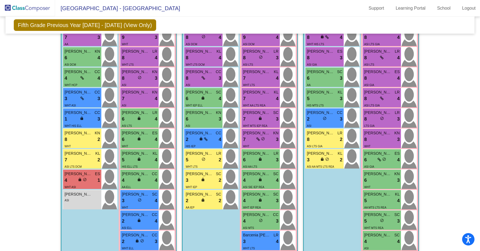
click at [142, 152] on div "2 lock do_not_disturb_alt 4" at bounding box center [140, 220] width 36 height 7
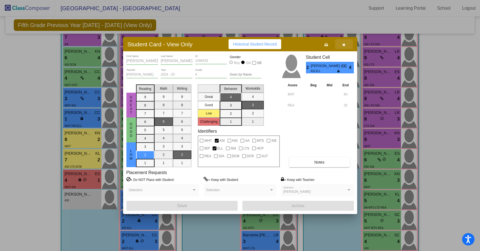
click at [344, 46] on icon "button" at bounding box center [343, 45] width 3 height 4
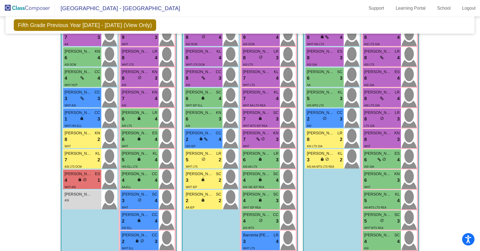
click at [131, 152] on div "2 lock do_not_disturb_alt 3" at bounding box center [140, 241] width 36 height 7
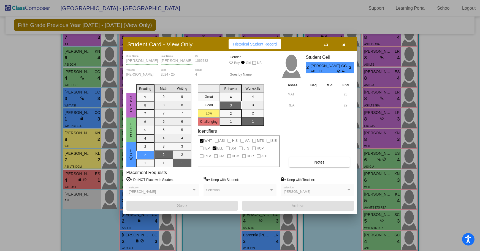
click at [344, 44] on icon "button" at bounding box center [343, 45] width 3 height 4
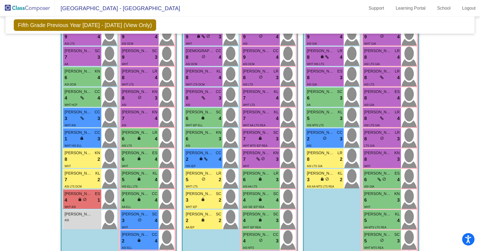
scroll to position [491, 0]
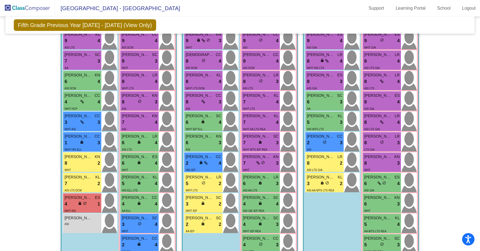
click at [320, 138] on span "[PERSON_NAME]" at bounding box center [321, 136] width 28 height 6
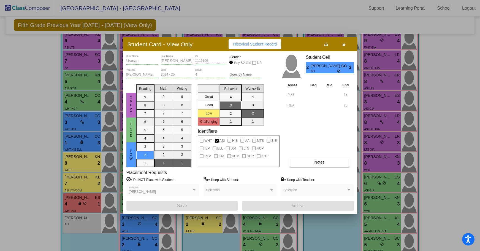
click at [343, 45] on icon "button" at bounding box center [343, 45] width 3 height 4
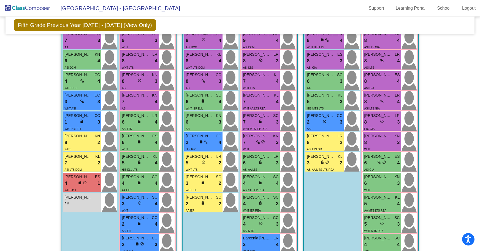
scroll to position [508, 0]
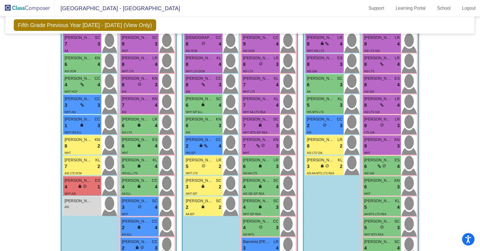
click at [195, 152] on div "5 lock do_not_disturb_alt 2" at bounding box center [204, 166] width 36 height 7
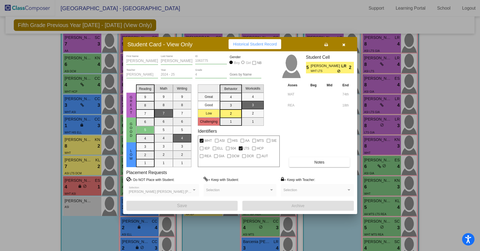
click at [345, 43] on icon "button" at bounding box center [343, 45] width 3 height 4
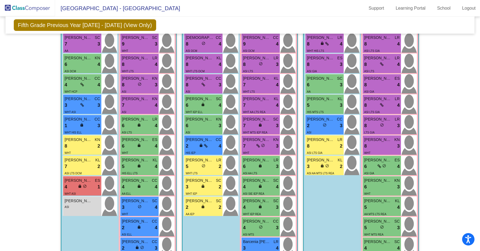
click at [259, 152] on div "3 lock do_not_disturb_alt 4" at bounding box center [261, 247] width 36 height 7
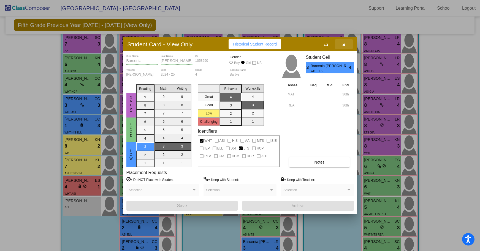
click at [346, 43] on button "button" at bounding box center [344, 44] width 18 height 10
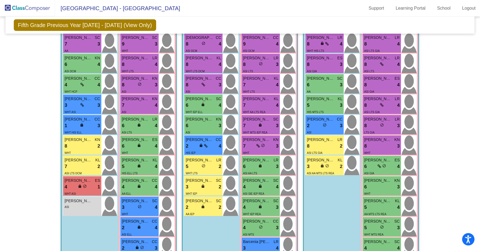
click at [262, 152] on div "4 lock do_not_disturb_alt 3" at bounding box center [261, 207] width 36 height 7
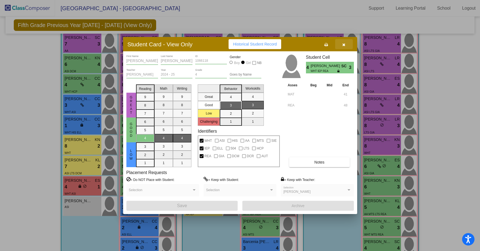
click at [344, 45] on icon "button" at bounding box center [343, 45] width 3 height 4
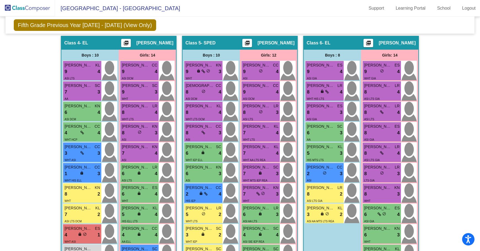
scroll to position [462, 0]
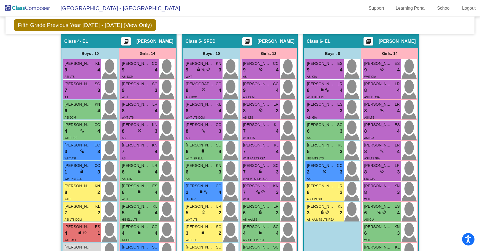
click at [210, 152] on div "2 lock do_not_disturb_alt 4" at bounding box center [204, 192] width 36 height 7
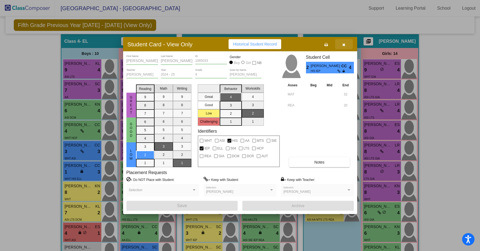
click at [343, 43] on icon "button" at bounding box center [343, 45] width 3 height 4
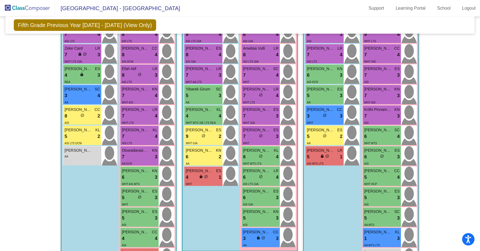
scroll to position [183, 0]
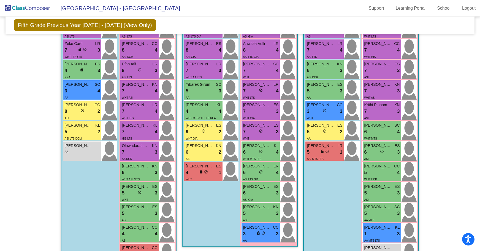
click at [352, 152] on div "5 lock do_not_disturb_alt 3" at bounding box center [382, 213] width 36 height 7
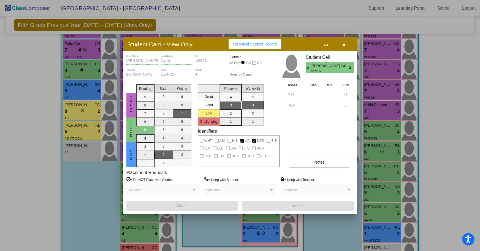
click at [344, 45] on icon "button" at bounding box center [343, 45] width 3 height 4
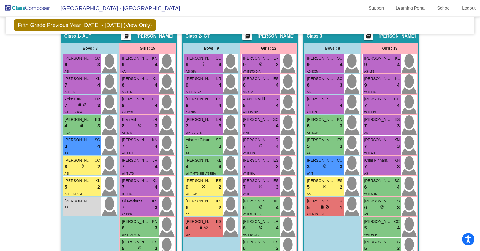
scroll to position [129, 0]
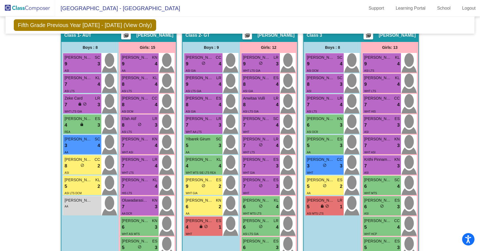
click at [208, 129] on div "WHT AA LTS" at bounding box center [204, 132] width 36 height 6
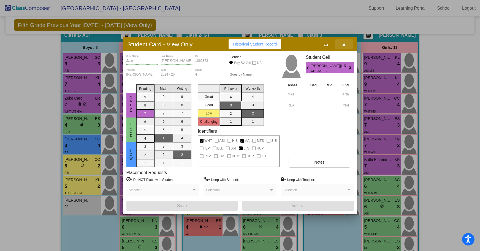
click at [344, 46] on icon "button" at bounding box center [343, 45] width 3 height 4
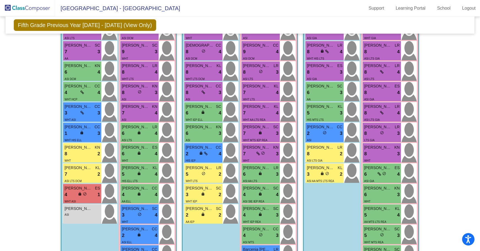
scroll to position [503, 0]
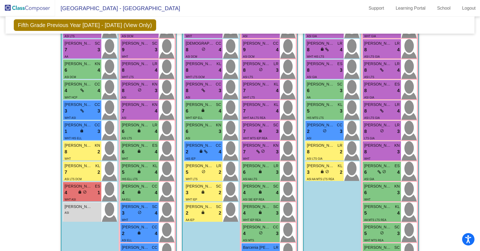
click at [80, 152] on div "lock do_not_disturb_alt" at bounding box center [82, 193] width 9 height 6
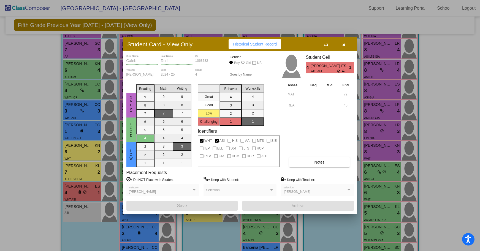
click at [76, 152] on div at bounding box center [240, 125] width 480 height 251
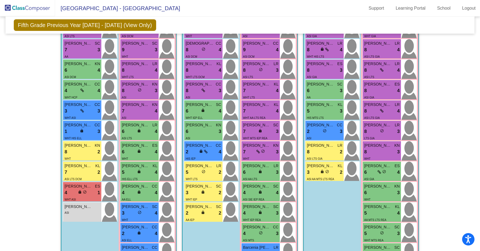
drag, startPoint x: 477, startPoint y: 179, endPoint x: 479, endPoint y: 124, distance: 55.1
click at [352, 124] on mat-sidenav-content "Fifth Grade Previous Year [DATE] - [DATE] (View Only) Add, Move, or Retain Stud…" at bounding box center [240, 134] width 480 height 234
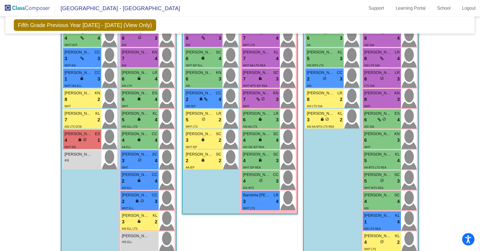
scroll to position [565, 0]
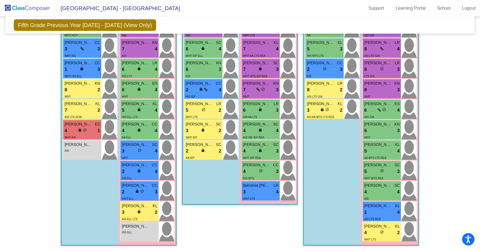
click at [136, 152] on div "[PERSON_NAME] lock do_not_disturb_alt HIS ELL" at bounding box center [139, 231] width 38 height 19
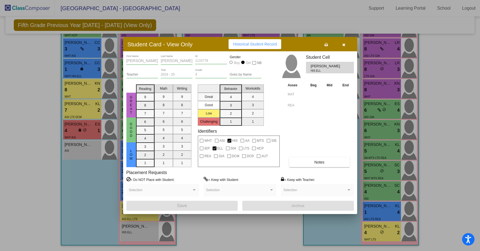
click at [344, 45] on icon "button" at bounding box center [343, 45] width 3 height 4
